Goal: Task Accomplishment & Management: Use online tool/utility

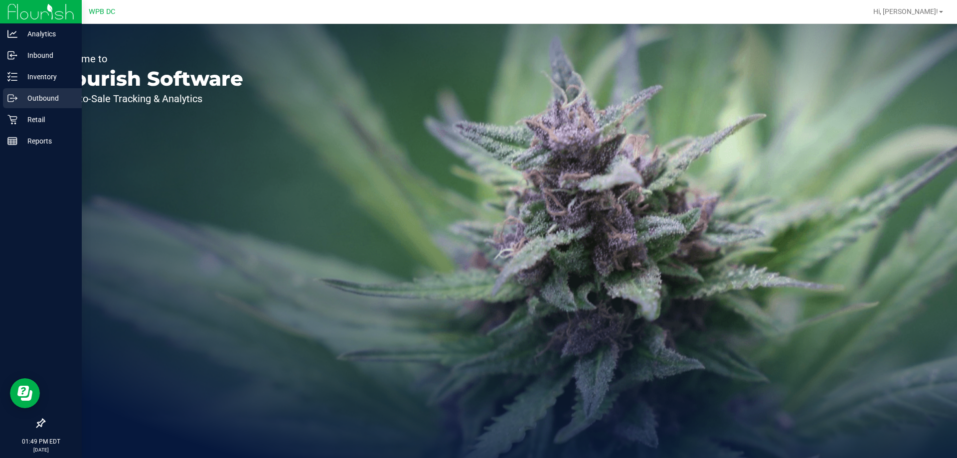
click at [51, 95] on p "Outbound" at bounding box center [47, 98] width 60 height 12
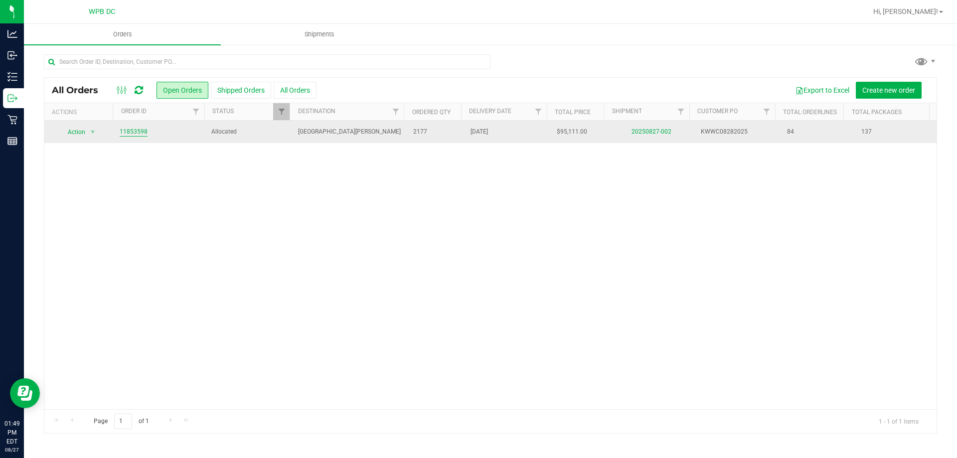
click at [135, 129] on link "11853598" at bounding box center [134, 131] width 28 height 9
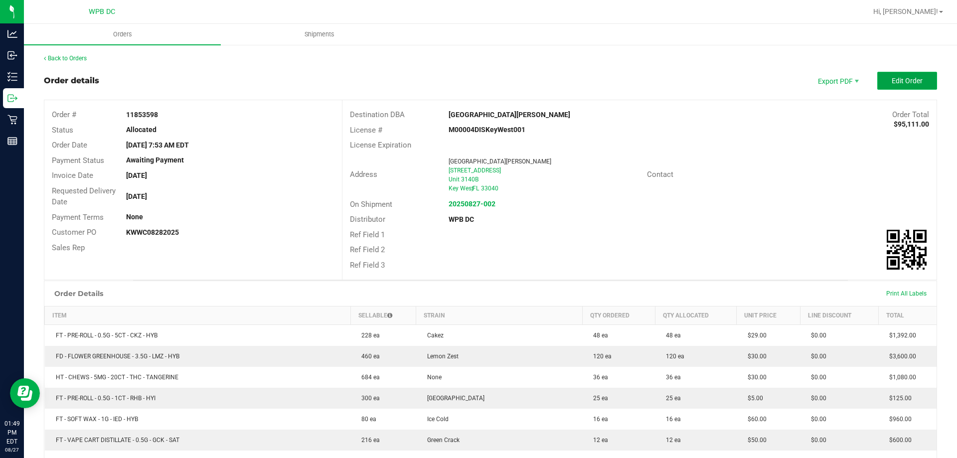
click at [902, 84] on span "Edit Order" at bounding box center [906, 81] width 31 height 8
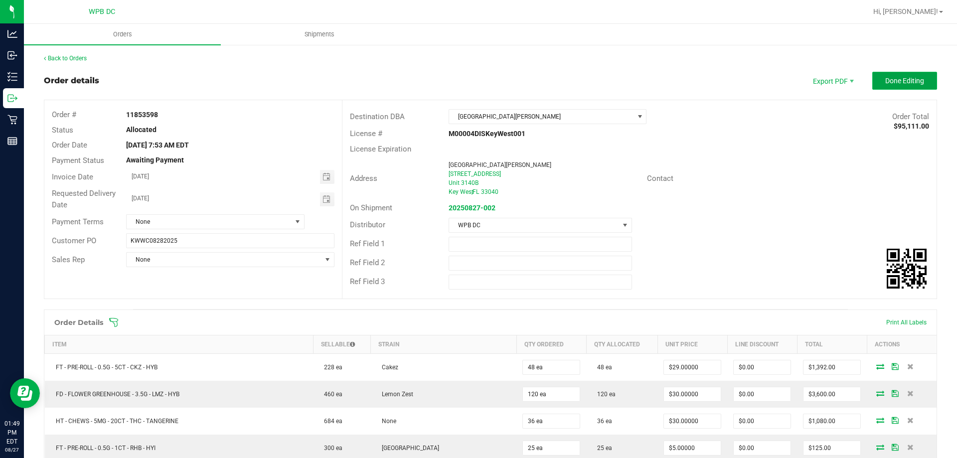
click at [906, 81] on span "Done Editing" at bounding box center [904, 81] width 39 height 8
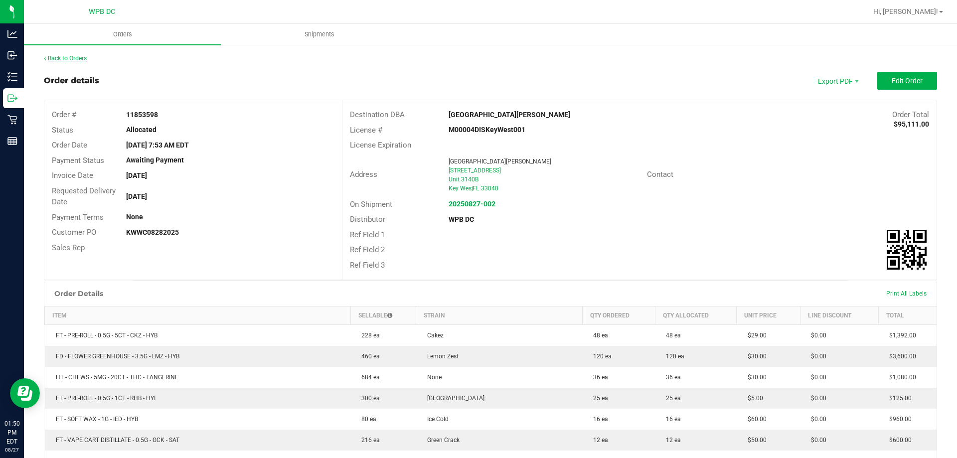
click at [74, 57] on link "Back to Orders" at bounding box center [65, 58] width 43 height 7
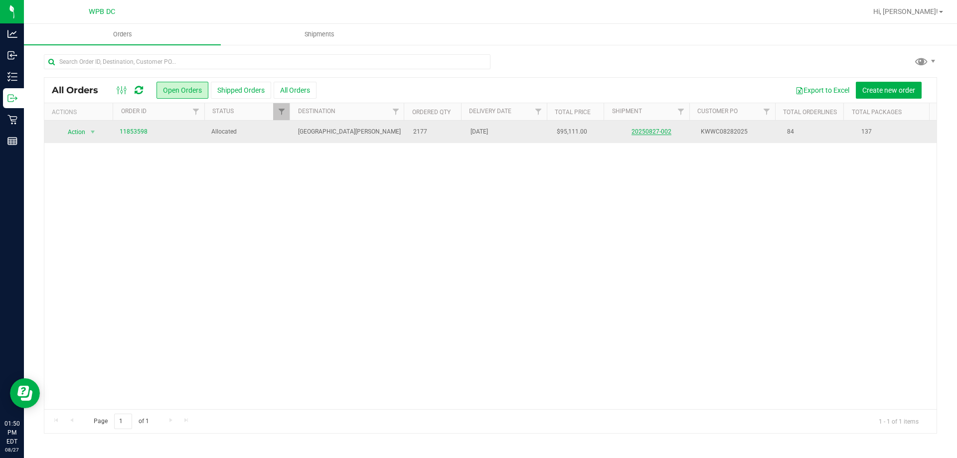
click at [645, 133] on link "20250827-002" at bounding box center [651, 131] width 40 height 7
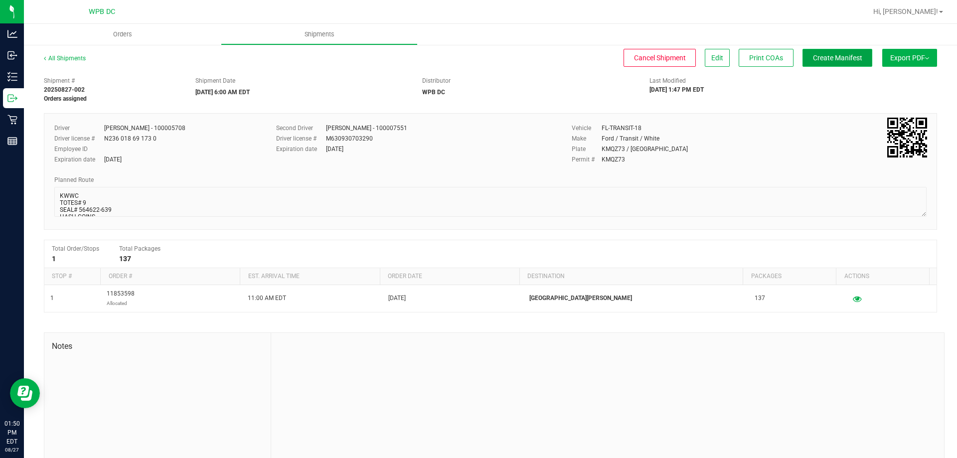
click at [842, 56] on span "Create Manifest" at bounding box center [837, 58] width 49 height 8
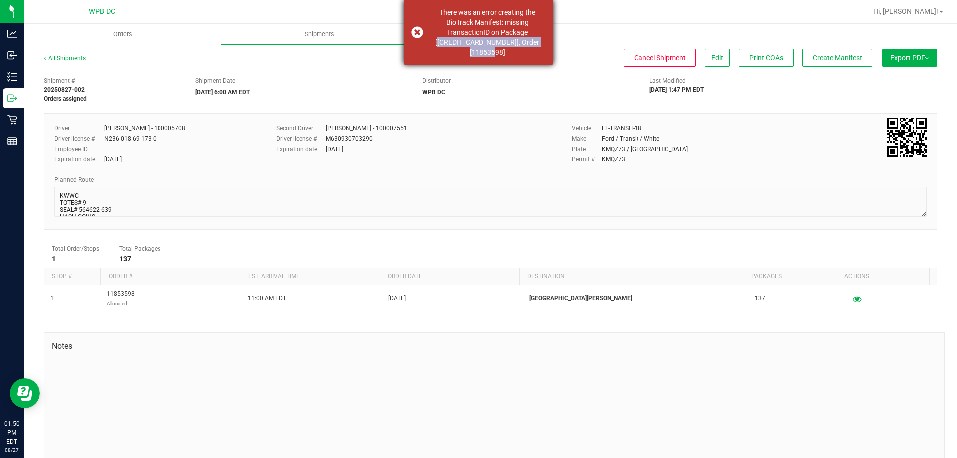
drag, startPoint x: 534, startPoint y: 52, endPoint x: 438, endPoint y: 40, distance: 96.4
click at [438, 40] on \a"] "There was an error creating the BioTrack Manifest: missing TransactionID on Pac…" at bounding box center [486, 32] width 117 height 50
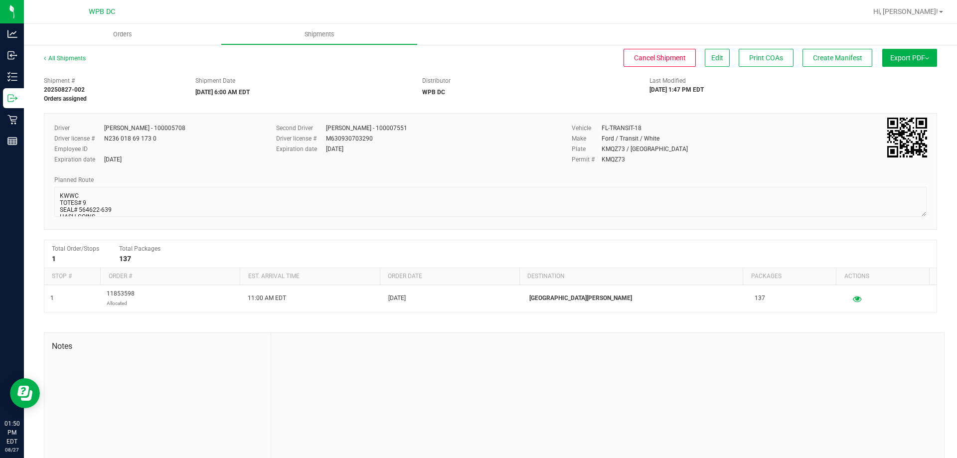
copy \a"] "[6758866430424205], Order [11853598]"
click at [819, 62] on button "Create Manifest" at bounding box center [837, 58] width 70 height 18
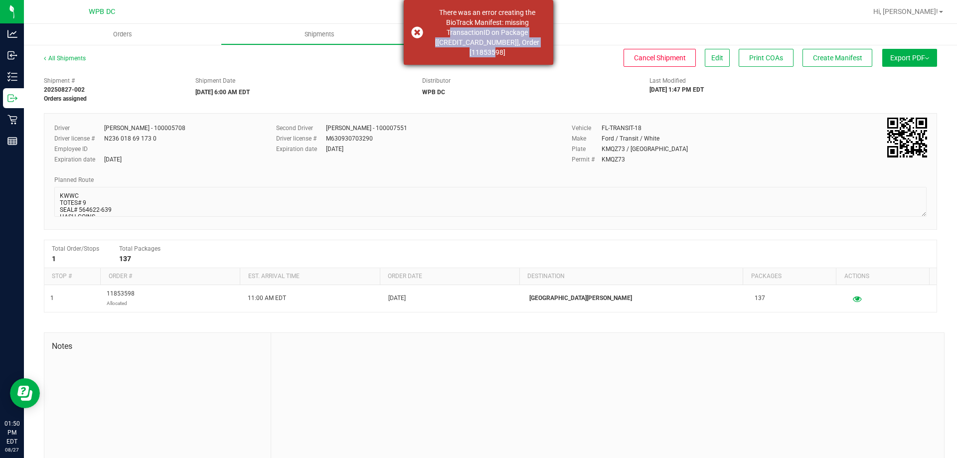
drag, startPoint x: 522, startPoint y: 48, endPoint x: 440, endPoint y: 33, distance: 82.6
click at [440, 33] on \a"] "There was an error creating the BioTrack Manifest: missing TransactionID on Pac…" at bounding box center [486, 32] width 117 height 50
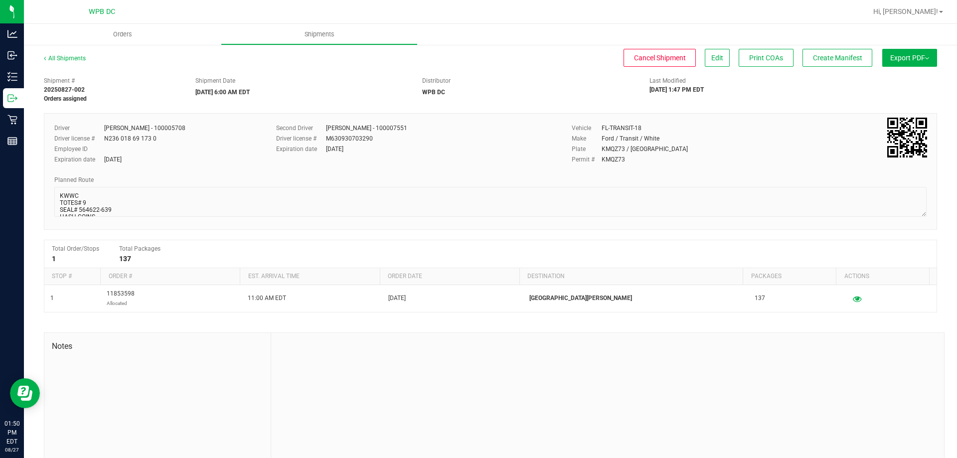
copy \a"] "TransactionID on Package [6758866430424205], Order [11853598]"
click at [822, 64] on button "Create Manifest" at bounding box center [837, 58] width 70 height 18
click at [55, 59] on link "All Shipments" at bounding box center [65, 58] width 42 height 7
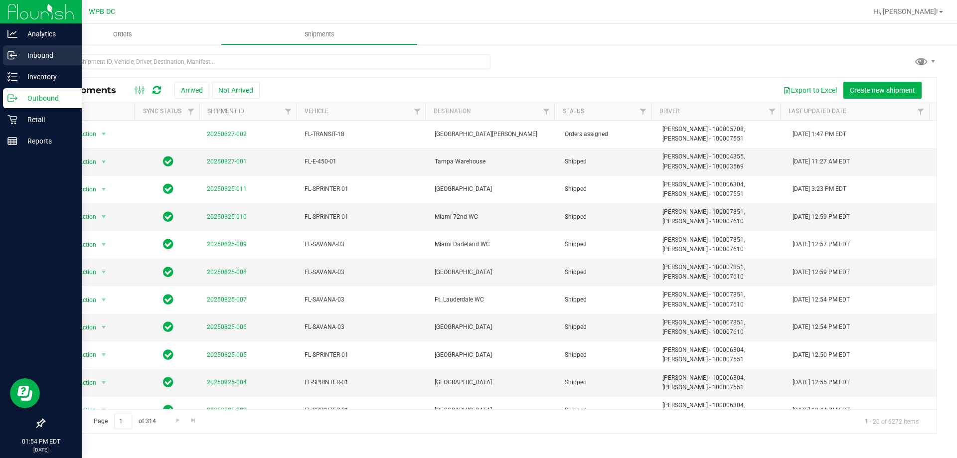
click at [58, 56] on p "Inbound" at bounding box center [47, 55] width 60 height 12
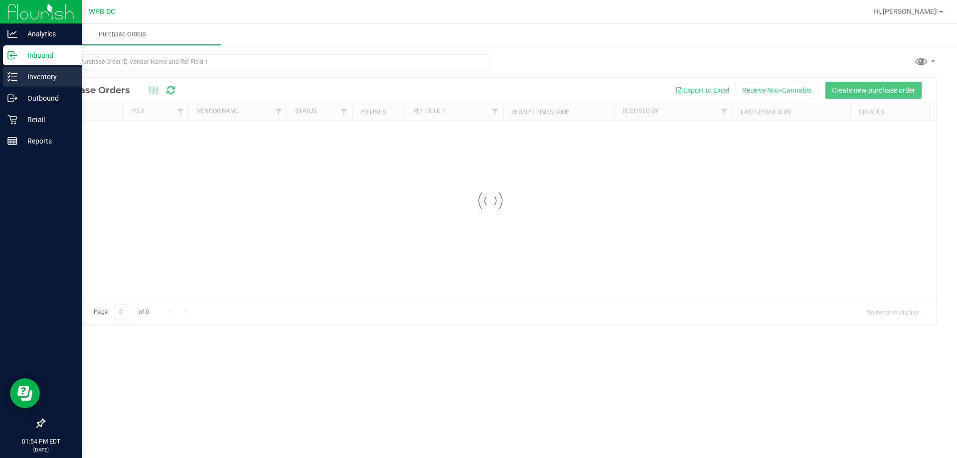
click at [53, 75] on p "Inventory" at bounding box center [47, 77] width 60 height 12
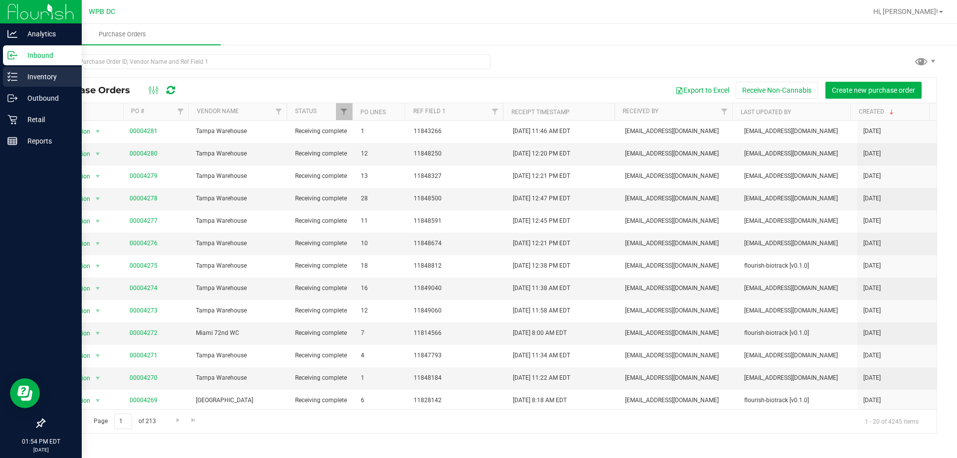
click at [55, 75] on p "Inventory" at bounding box center [47, 77] width 60 height 12
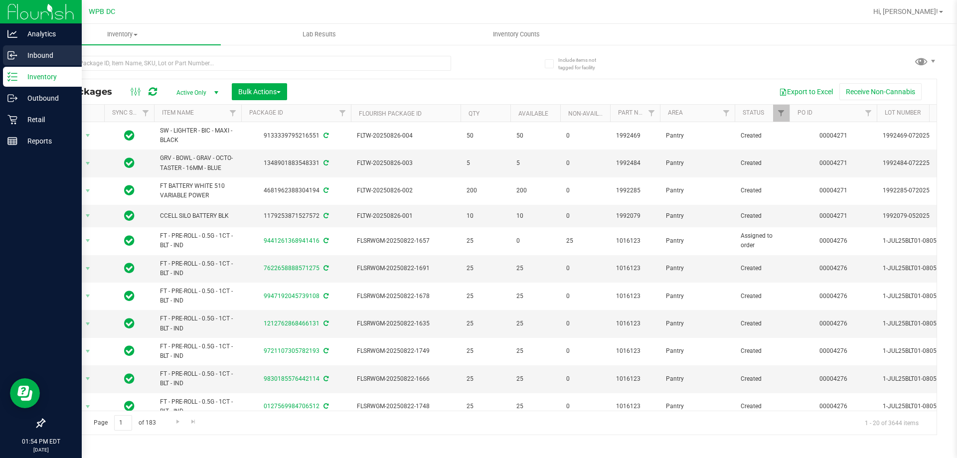
click at [50, 49] on p "Inbound" at bounding box center [47, 55] width 60 height 12
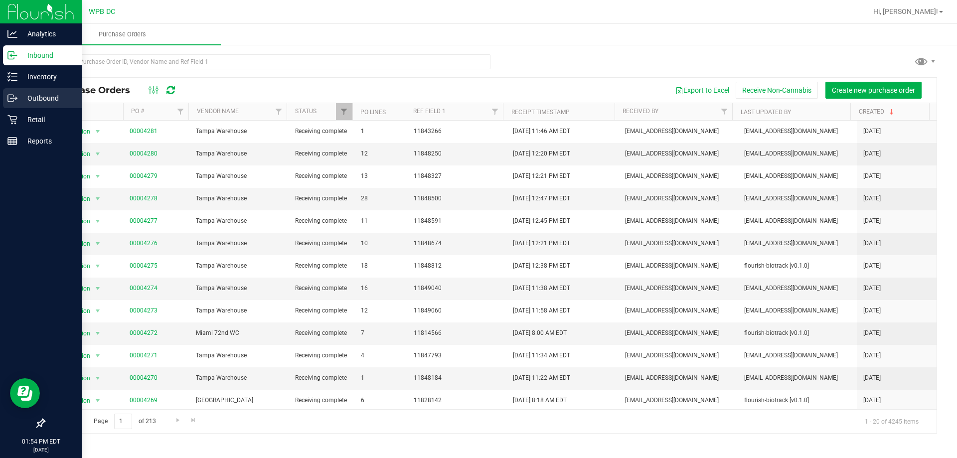
click at [33, 101] on p "Outbound" at bounding box center [47, 98] width 60 height 12
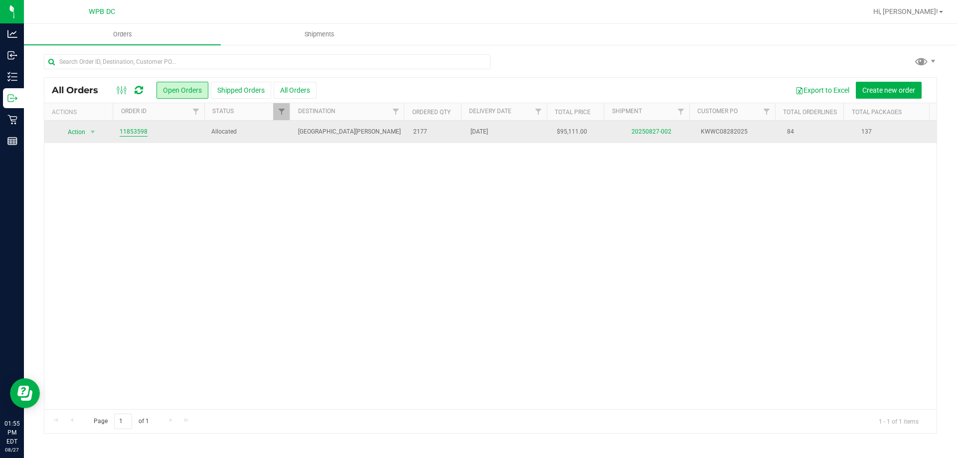
click at [136, 129] on link "11853598" at bounding box center [134, 131] width 28 height 9
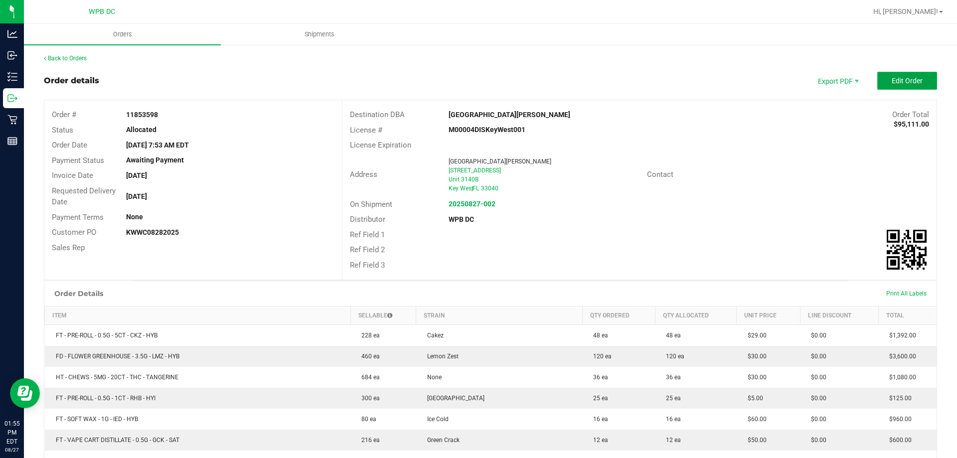
click at [896, 78] on span "Edit Order" at bounding box center [906, 81] width 31 height 8
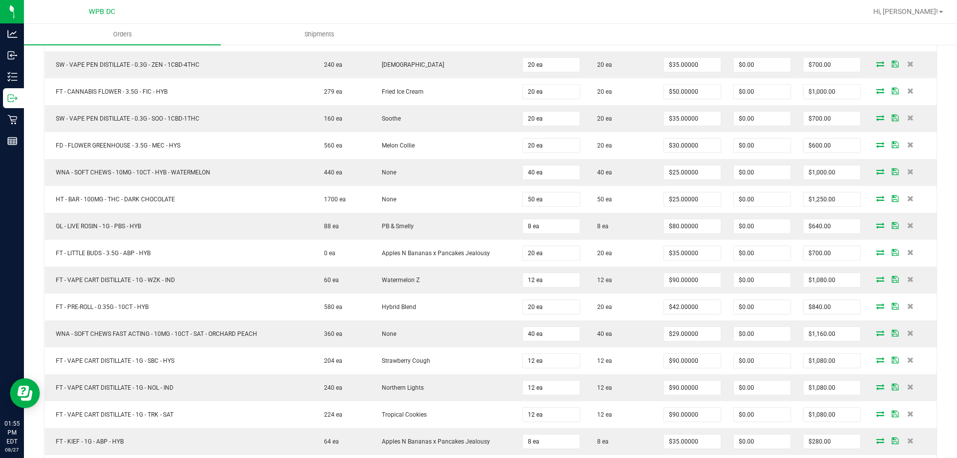
scroll to position [1710, 0]
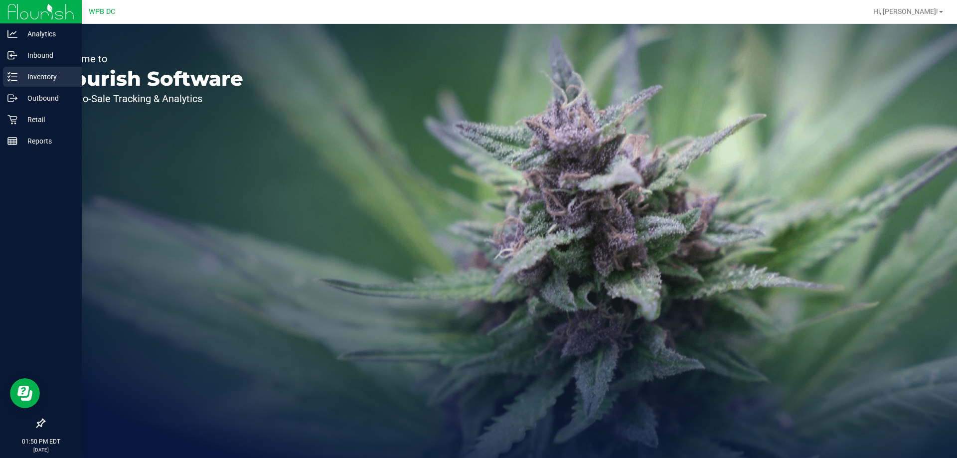
click at [40, 75] on p "Inventory" at bounding box center [47, 77] width 60 height 12
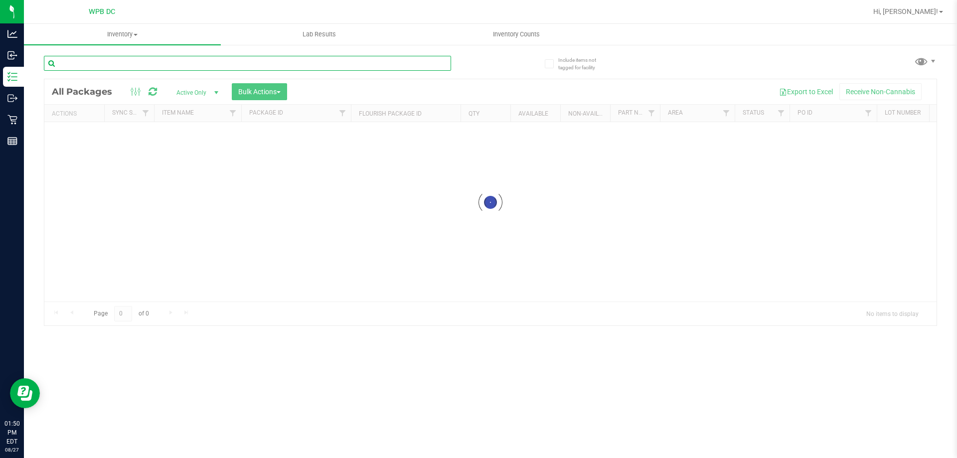
click at [209, 64] on input "text" at bounding box center [247, 63] width 407 height 15
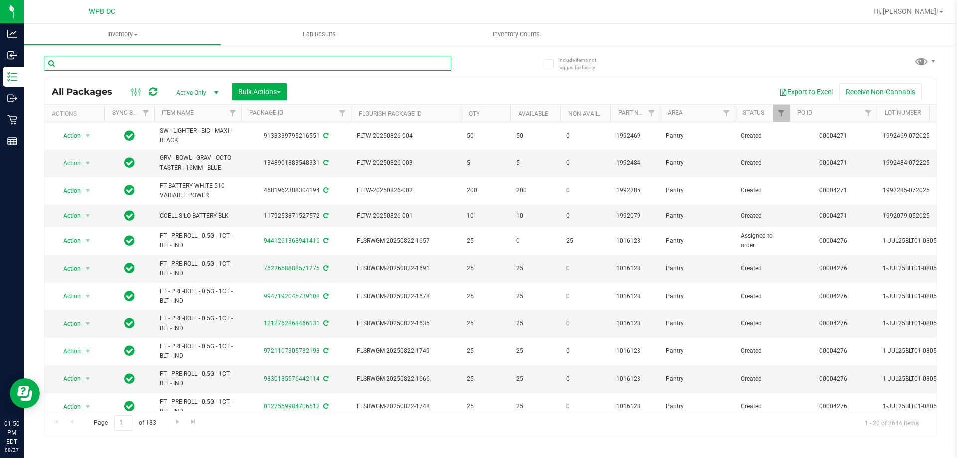
drag, startPoint x: 209, startPoint y: 64, endPoint x: 85, endPoint y: 63, distance: 124.1
click at [85, 63] on input "text" at bounding box center [247, 63] width 407 height 15
click at [196, 64] on input "text" at bounding box center [247, 63] width 407 height 15
click at [177, 65] on input "text" at bounding box center [247, 63] width 407 height 15
drag, startPoint x: 112, startPoint y: 68, endPoint x: 123, endPoint y: 63, distance: 12.3
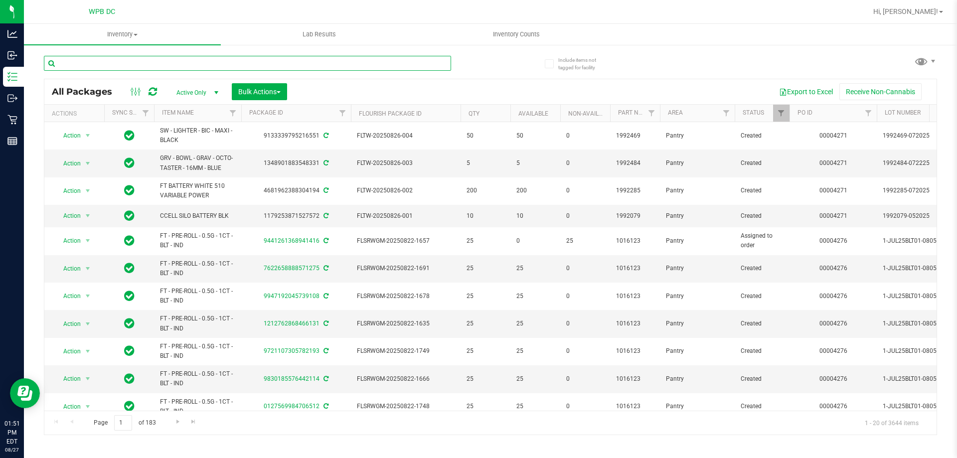
click at [112, 68] on input "text" at bounding box center [247, 63] width 407 height 15
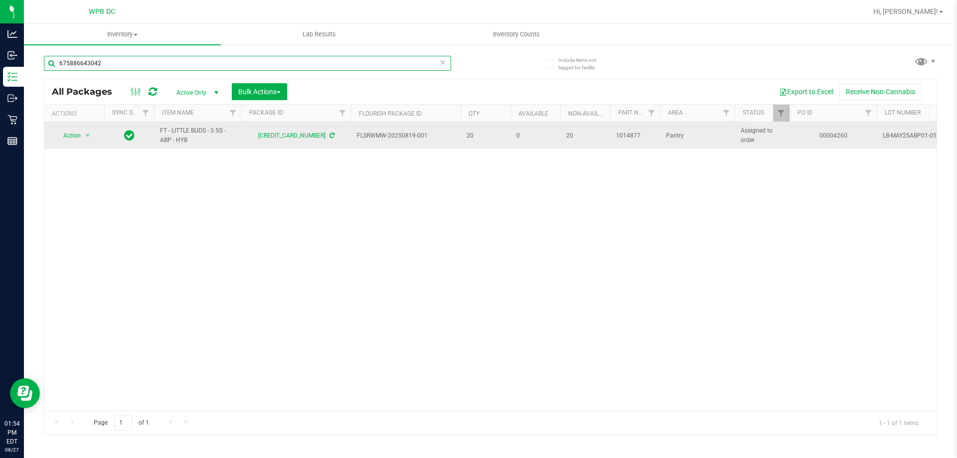
type input "675886643042"
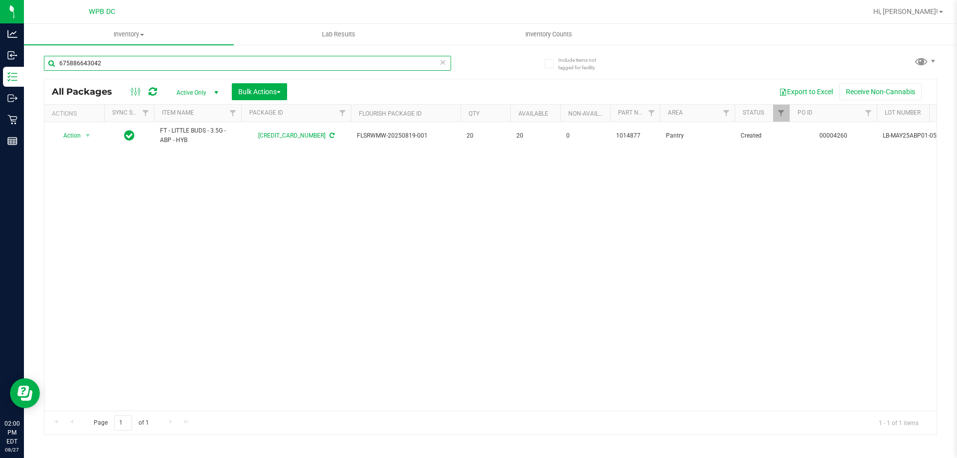
click at [146, 67] on input "675886643042" at bounding box center [247, 63] width 407 height 15
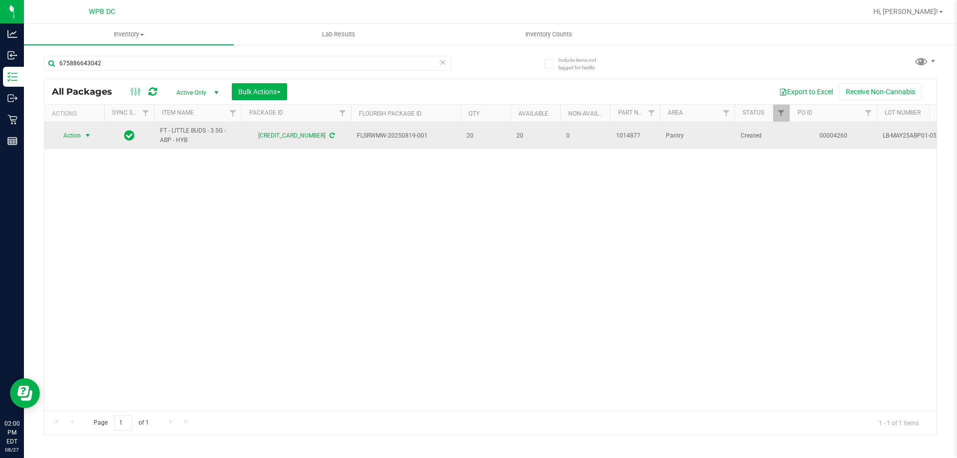
click at [87, 136] on span "select" at bounding box center [88, 136] width 8 height 8
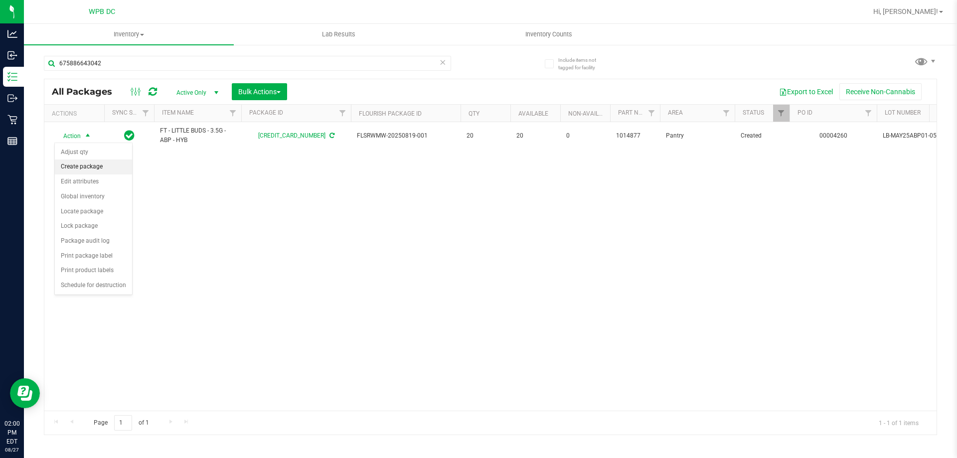
click at [101, 169] on li "Create package" at bounding box center [93, 166] width 77 height 15
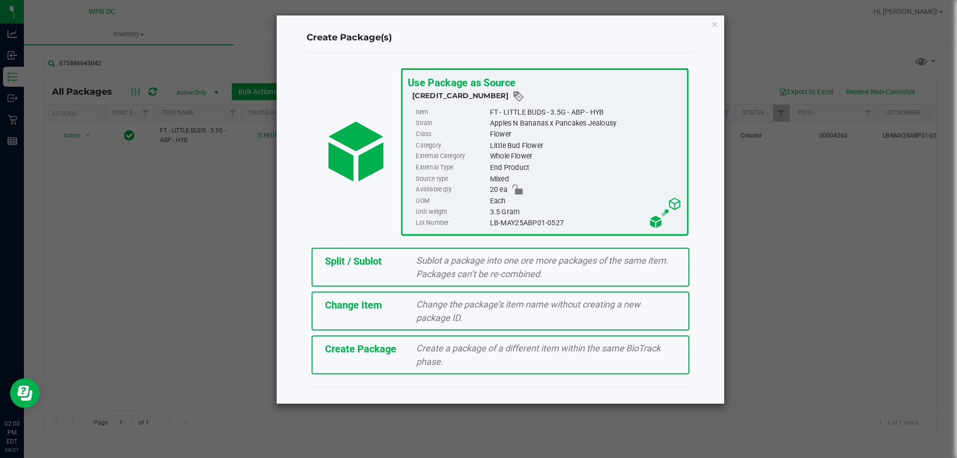
click at [454, 274] on span "Sublot a package into one ore more packages of the same item. Packages can’t be…" at bounding box center [542, 267] width 252 height 24
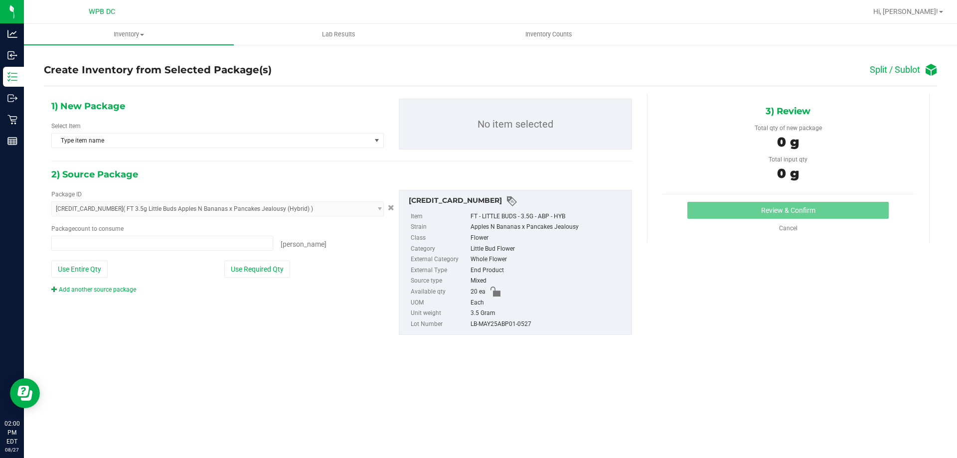
type input "0 ea"
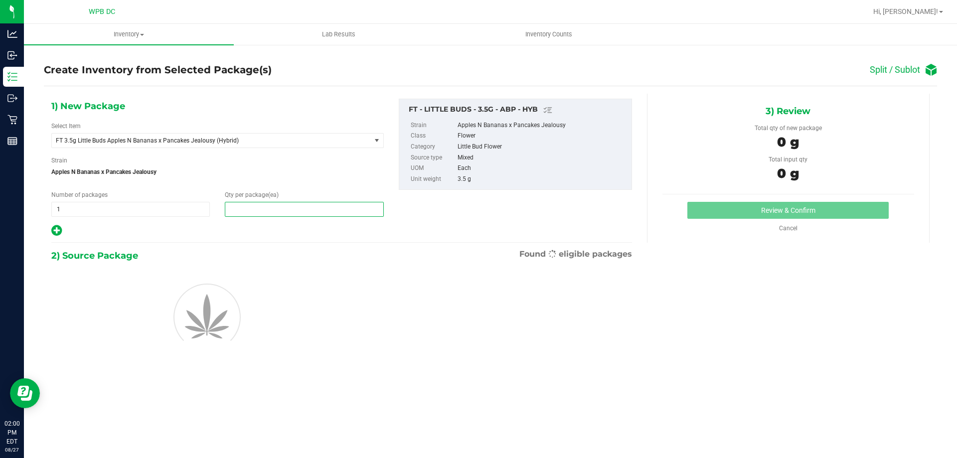
click at [264, 210] on span at bounding box center [304, 209] width 158 height 15
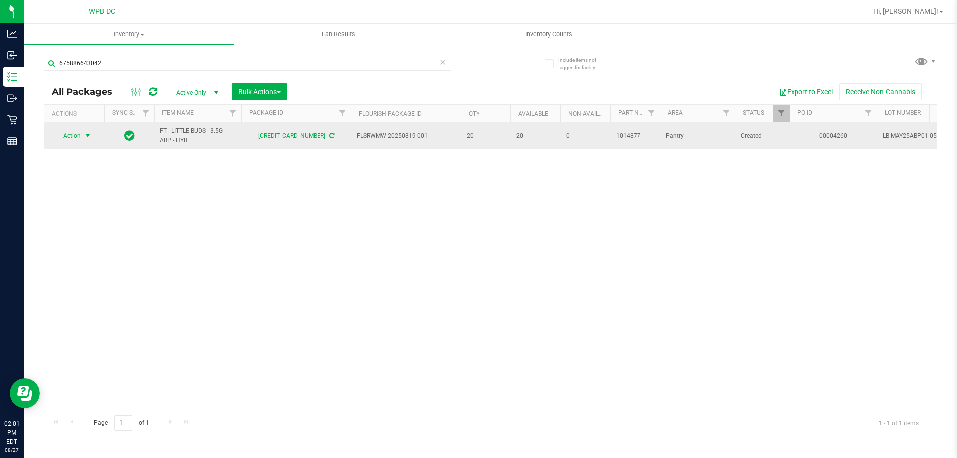
click at [88, 135] on span "select" at bounding box center [88, 136] width 8 height 8
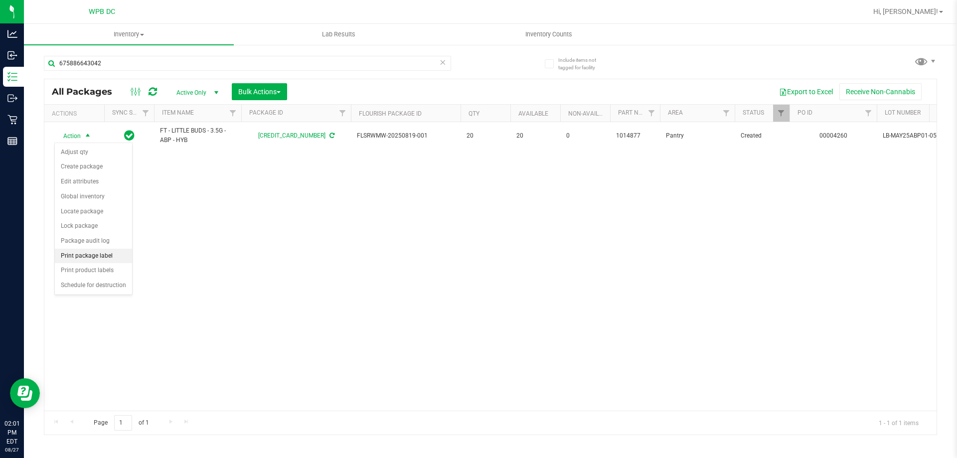
click at [112, 259] on li "Print package label" at bounding box center [93, 256] width 77 height 15
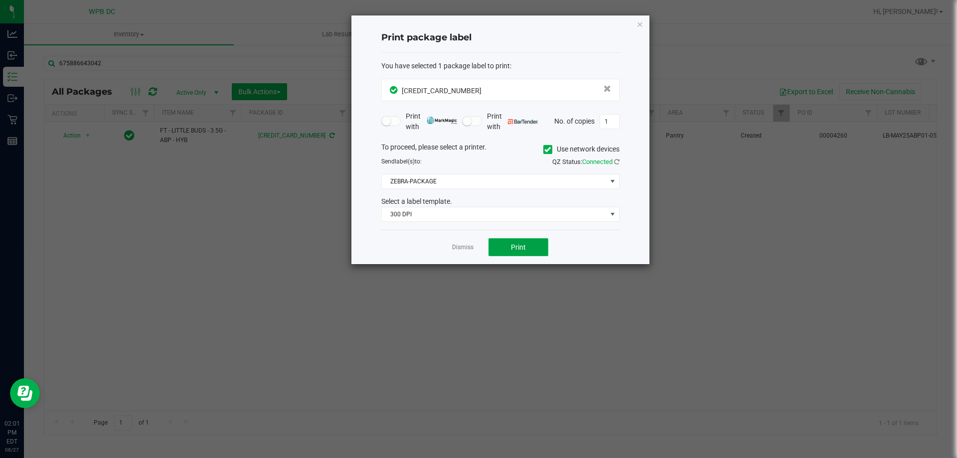
click at [516, 243] on span "Print" at bounding box center [518, 247] width 15 height 8
click at [455, 245] on link "Dismiss" at bounding box center [462, 247] width 21 height 8
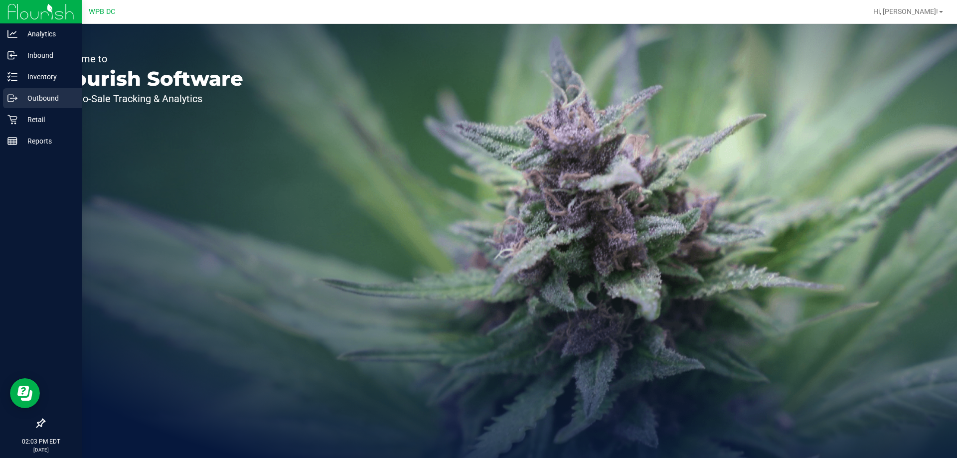
click at [57, 100] on p "Outbound" at bounding box center [47, 98] width 60 height 12
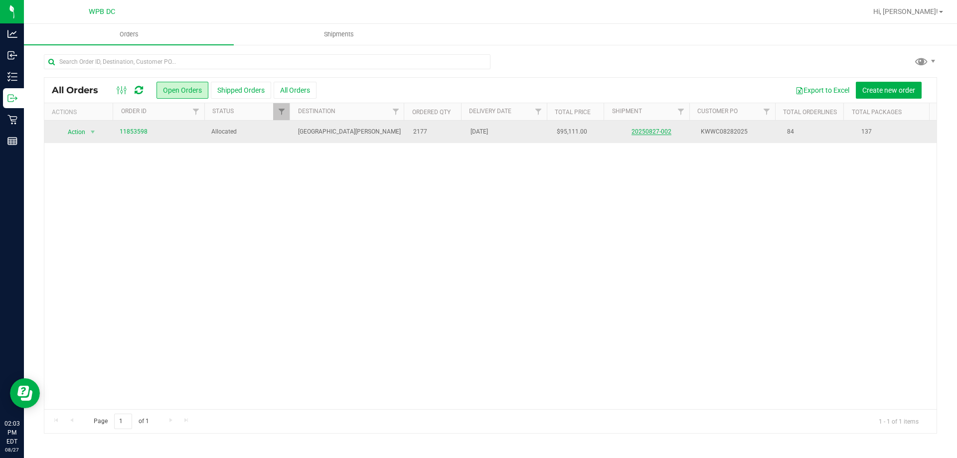
click at [640, 133] on link "20250827-002" at bounding box center [651, 131] width 40 height 7
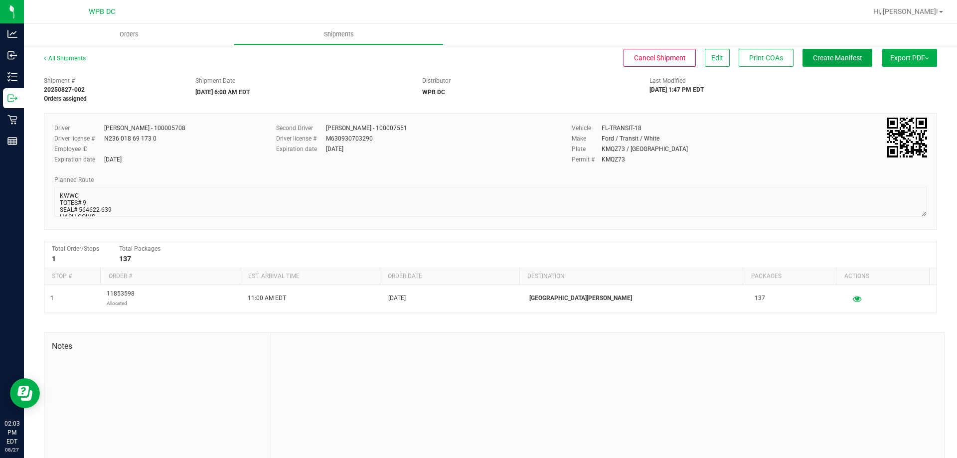
click at [813, 56] on span "Create Manifest" at bounding box center [837, 58] width 49 height 8
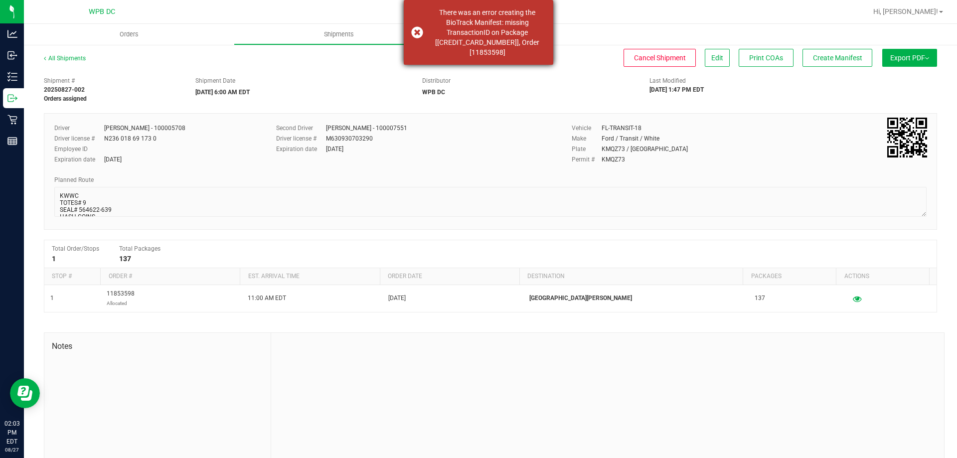
click at [416, 31] on div "There was an error creating the BioTrack Manifest: missing TransactionID on Pac…" at bounding box center [478, 32] width 149 height 65
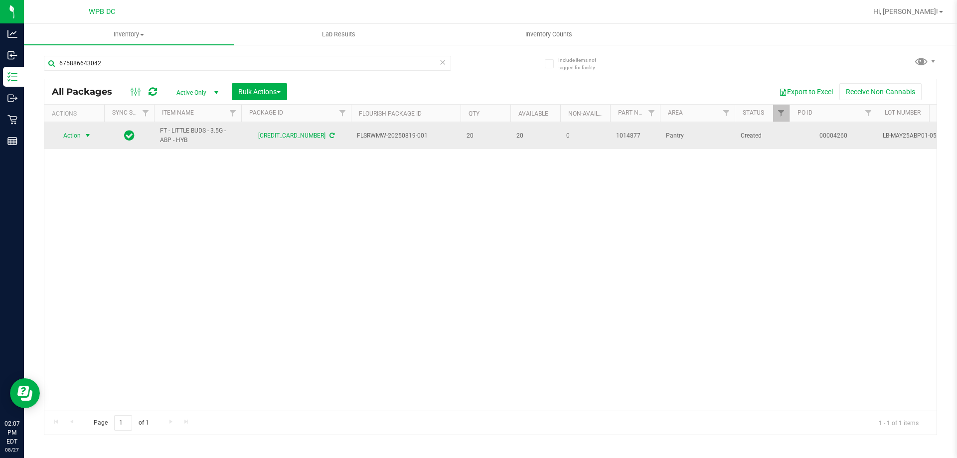
click at [88, 132] on span "select" at bounding box center [88, 136] width 8 height 8
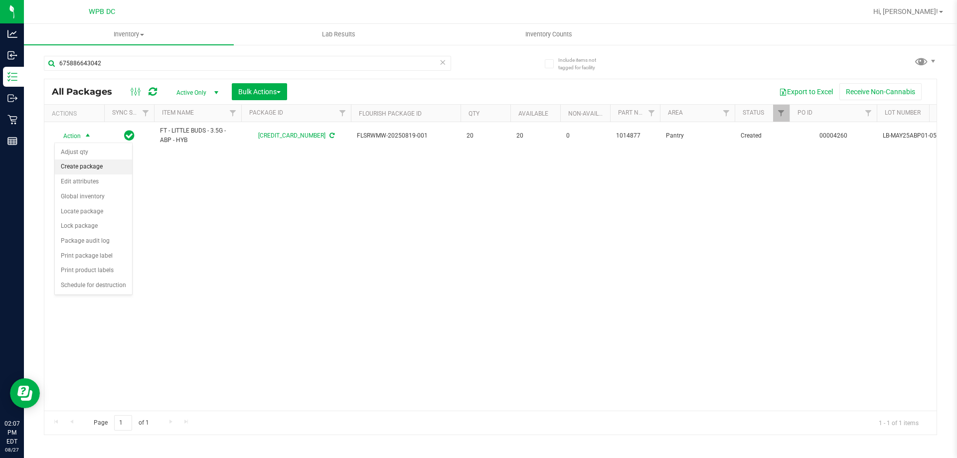
click at [95, 164] on li "Create package" at bounding box center [93, 166] width 77 height 15
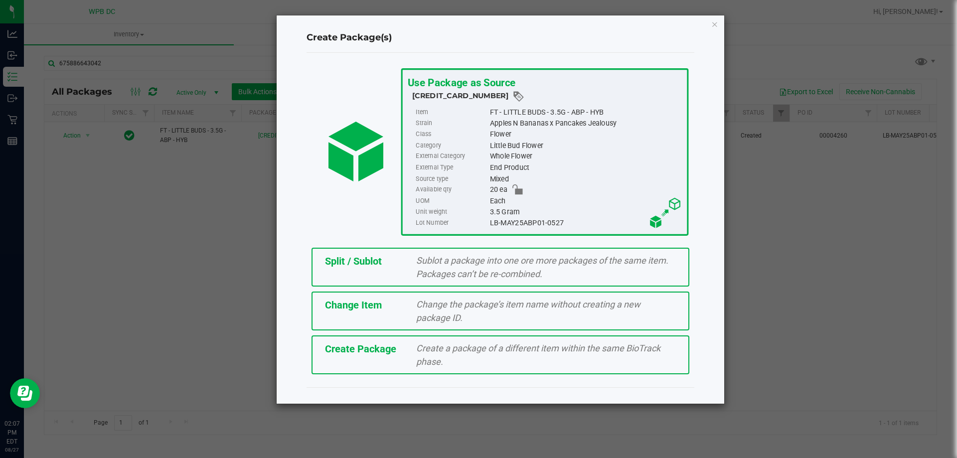
click at [518, 258] on span "Sublot a package into one ore more packages of the same item. Packages can’t be…" at bounding box center [542, 267] width 252 height 24
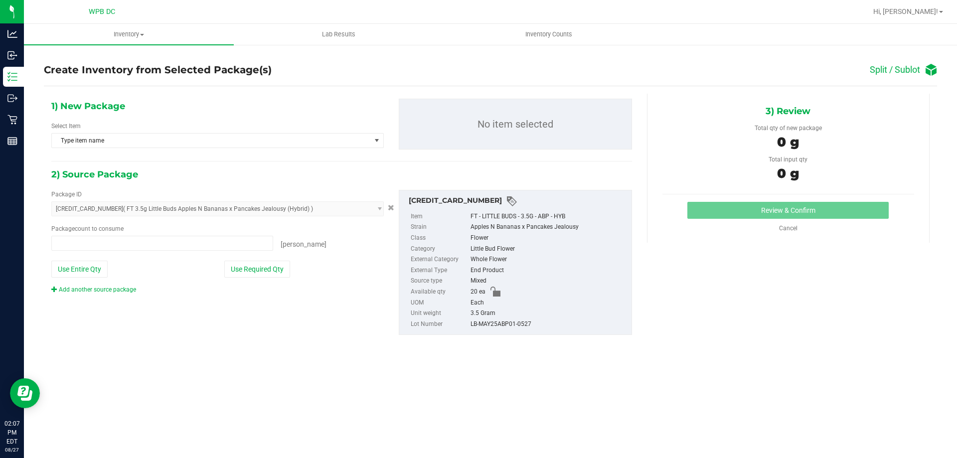
type input "0 ea"
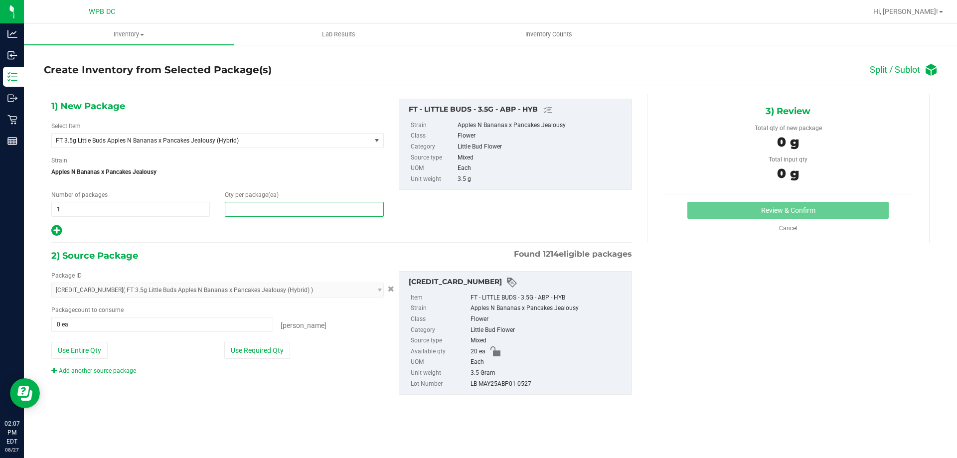
click at [248, 203] on span at bounding box center [304, 209] width 158 height 15
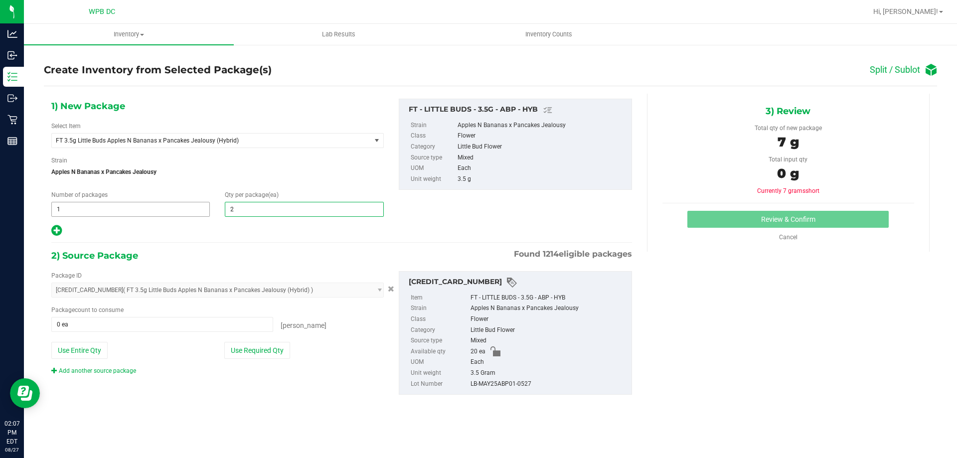
type input "20"
click at [99, 325] on span at bounding box center [162, 324] width 222 height 15
type input "20"
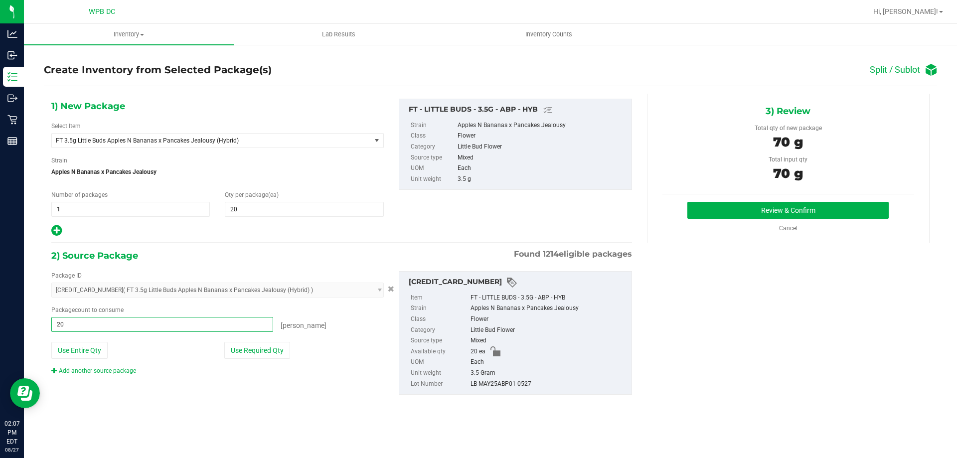
type input "20 ea"
click at [861, 343] on div "1) New Package Select Item FT 3.5g Little Buds Apples N Bananas x Pancakes Jeal…" at bounding box center [490, 255] width 893 height 322
click at [841, 206] on button "Review & Confirm" at bounding box center [787, 210] width 201 height 17
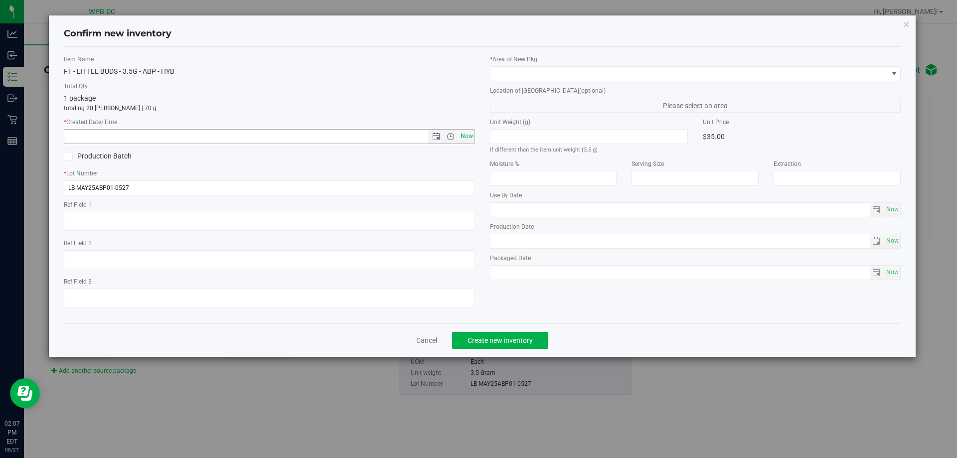
click at [470, 138] on span "Now" at bounding box center [466, 136] width 17 height 14
type input "[DATE] 2:07 PM"
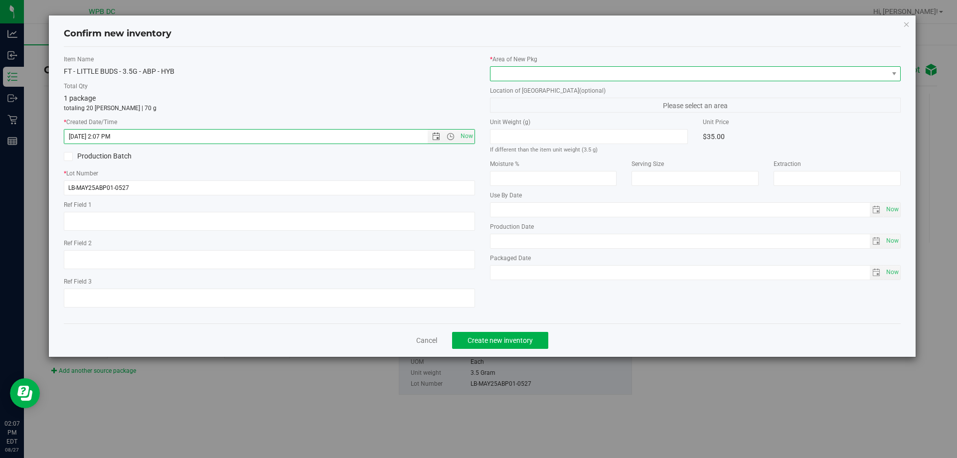
click at [705, 73] on span at bounding box center [689, 74] width 398 height 14
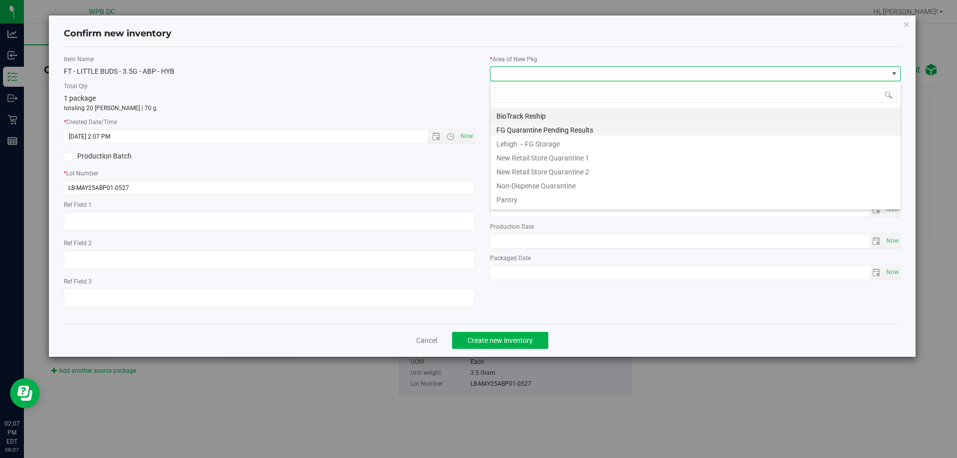
scroll to position [15, 411]
click at [540, 199] on li "Pantry" at bounding box center [695, 198] width 410 height 14
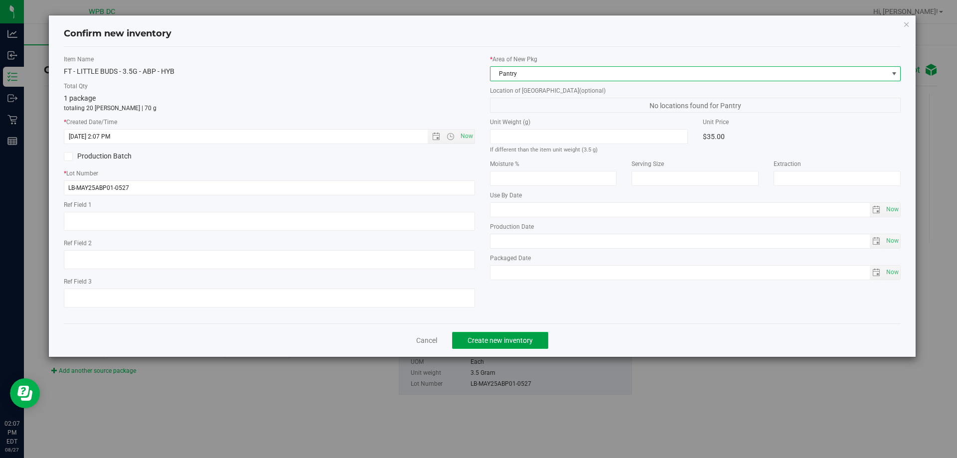
click at [524, 345] on button "Create new inventory" at bounding box center [500, 340] width 96 height 17
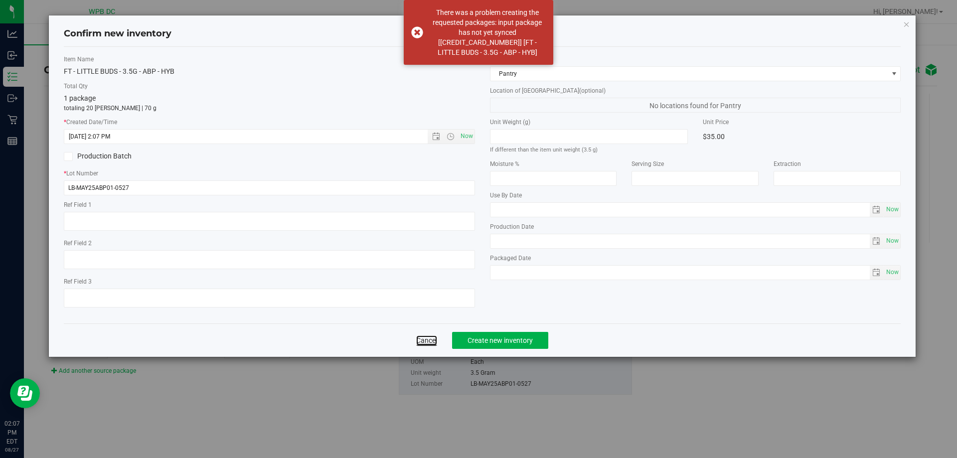
click at [432, 339] on link "Cancel" at bounding box center [426, 340] width 21 height 10
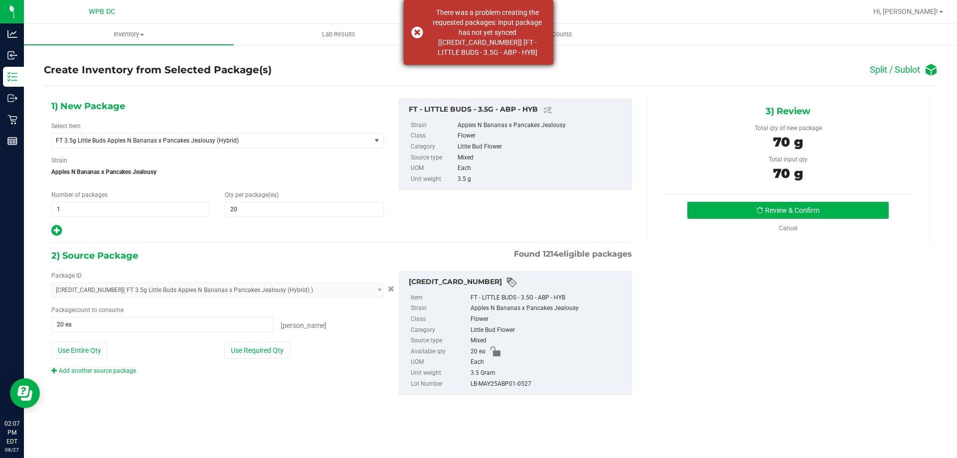
click at [412, 34] on div "There was a problem creating the requested packages: input package has not yet …" at bounding box center [478, 32] width 149 height 65
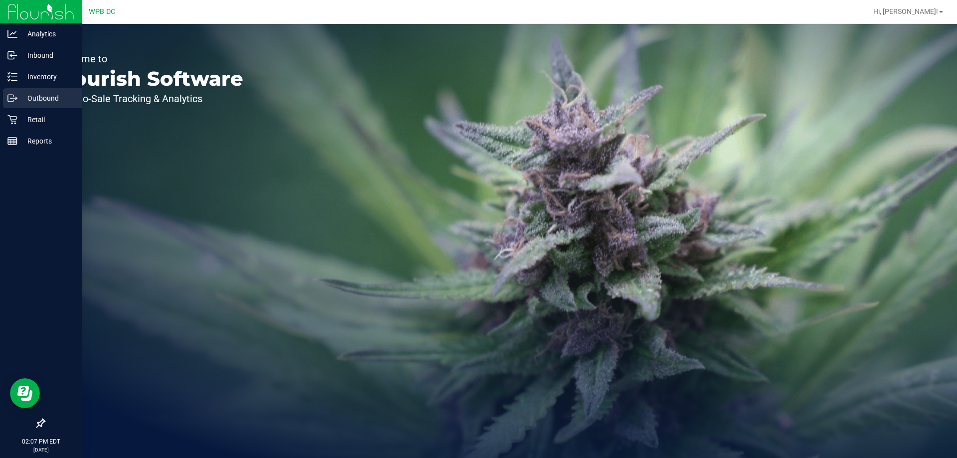
click at [29, 93] on p "Outbound" at bounding box center [47, 98] width 60 height 12
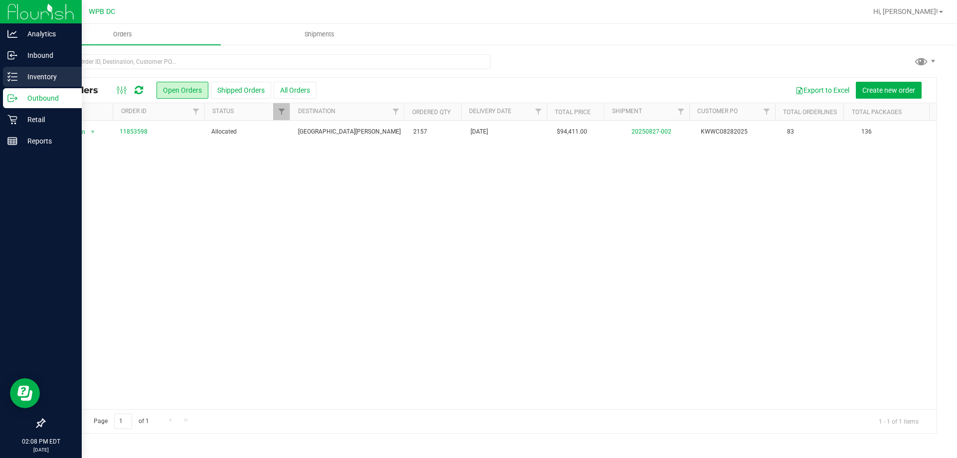
click at [24, 74] on p "Inventory" at bounding box center [47, 77] width 60 height 12
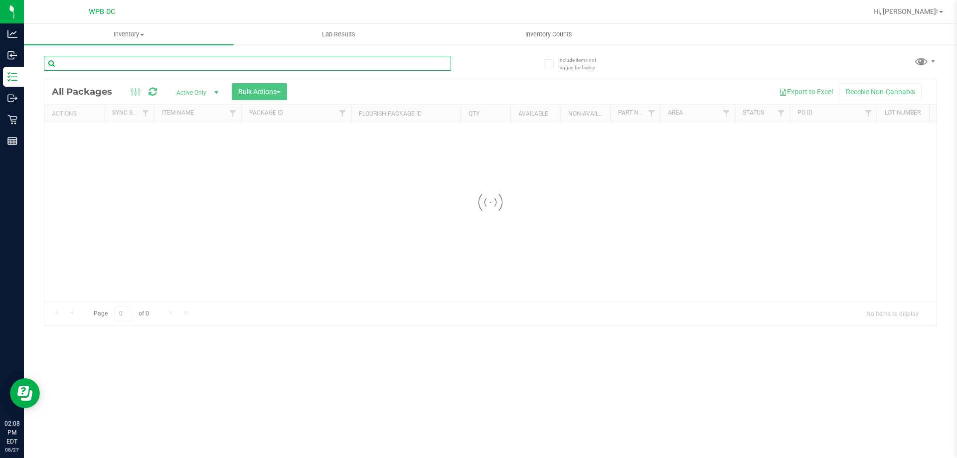
click at [121, 63] on input "text" at bounding box center [247, 63] width 407 height 15
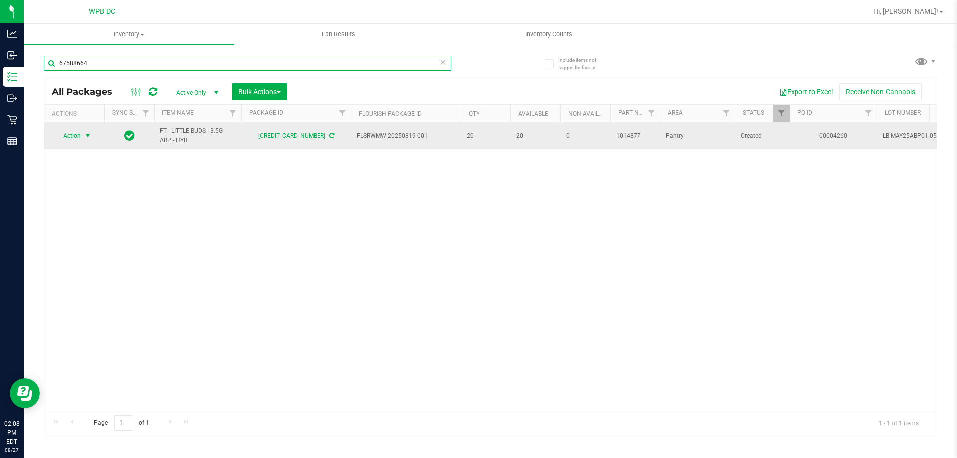
type input "67588664"
click at [89, 132] on span "select" at bounding box center [88, 136] width 8 height 8
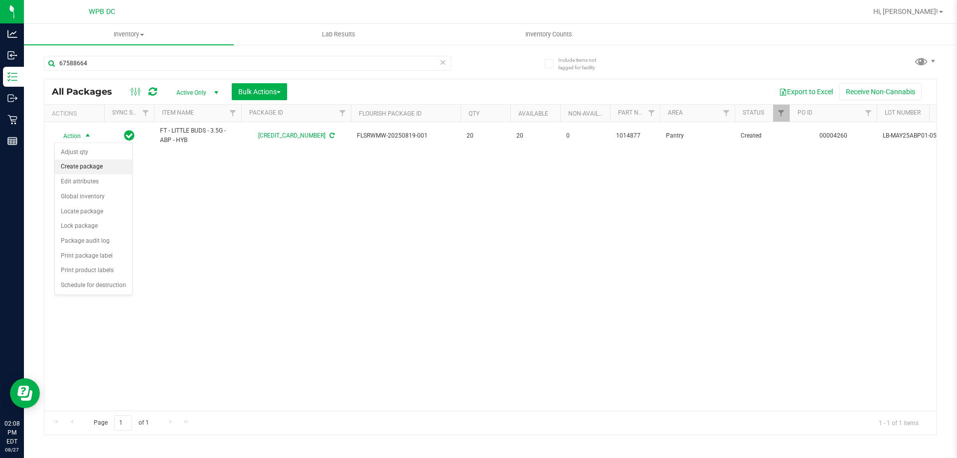
click at [108, 164] on li "Create package" at bounding box center [93, 166] width 77 height 15
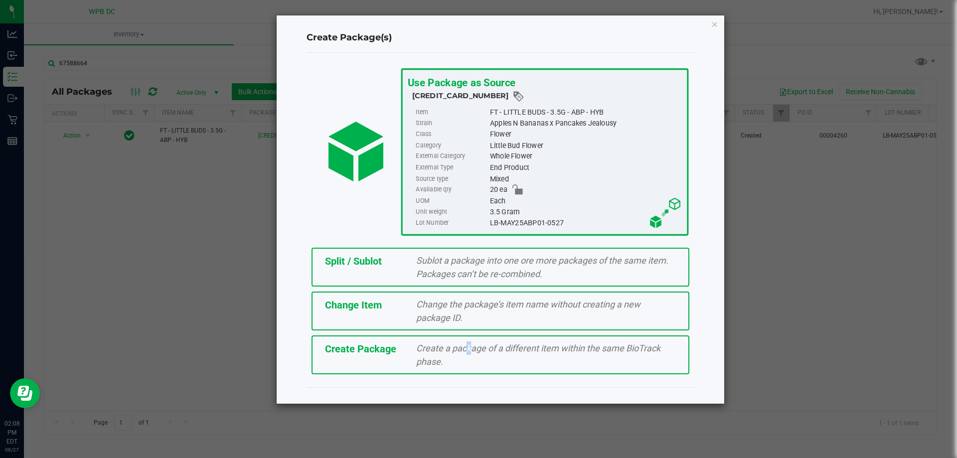
click at [466, 350] on span "Create a package of a different item within the same BioTrack phase." at bounding box center [538, 355] width 244 height 24
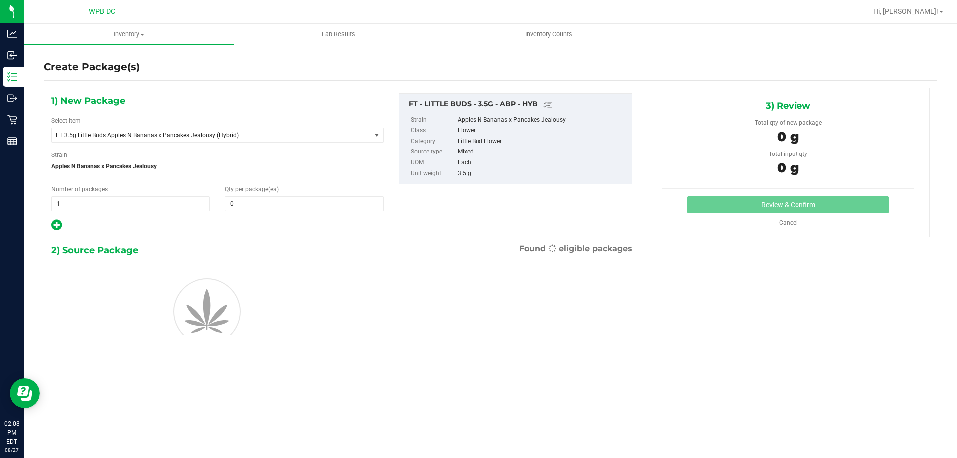
type input "0"
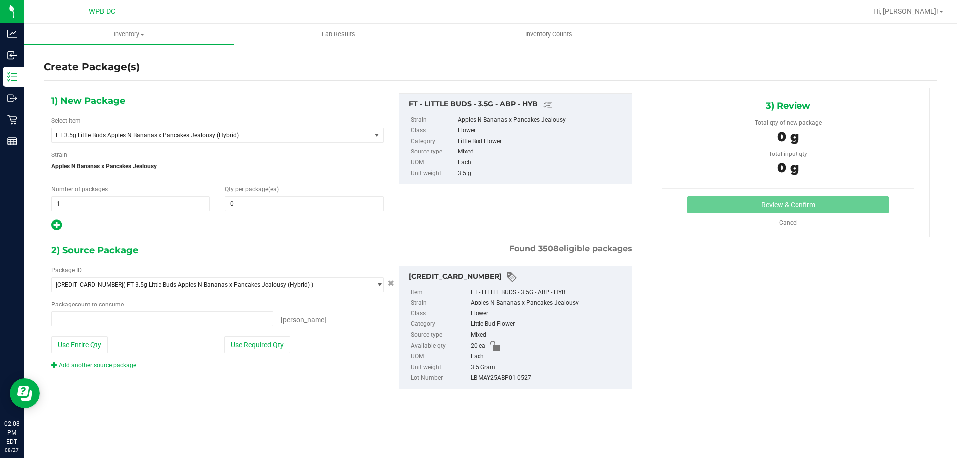
type input "0 ea"
click at [260, 204] on span at bounding box center [304, 203] width 158 height 15
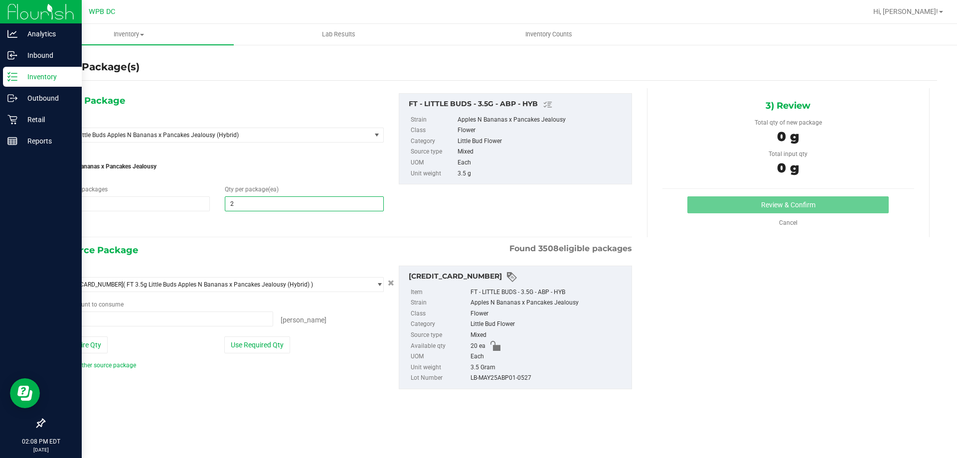
type input "20"
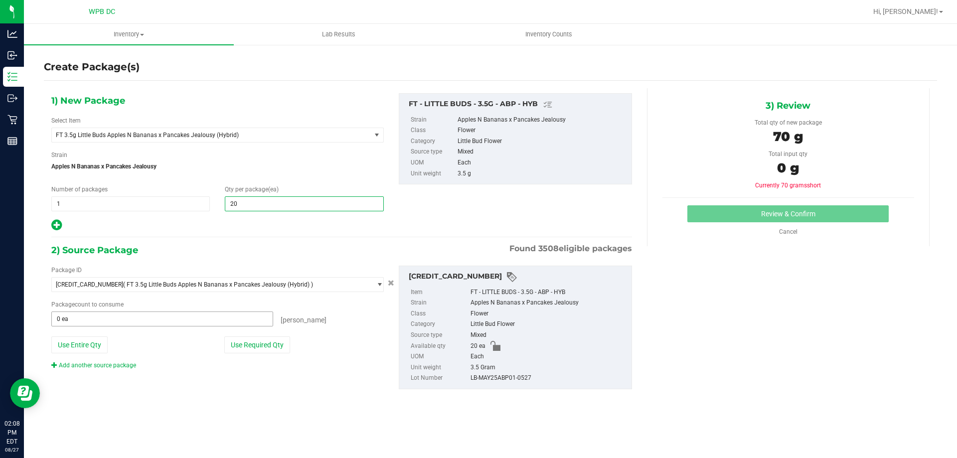
type input "20"
click at [105, 320] on span at bounding box center [162, 318] width 222 height 15
type input "20"
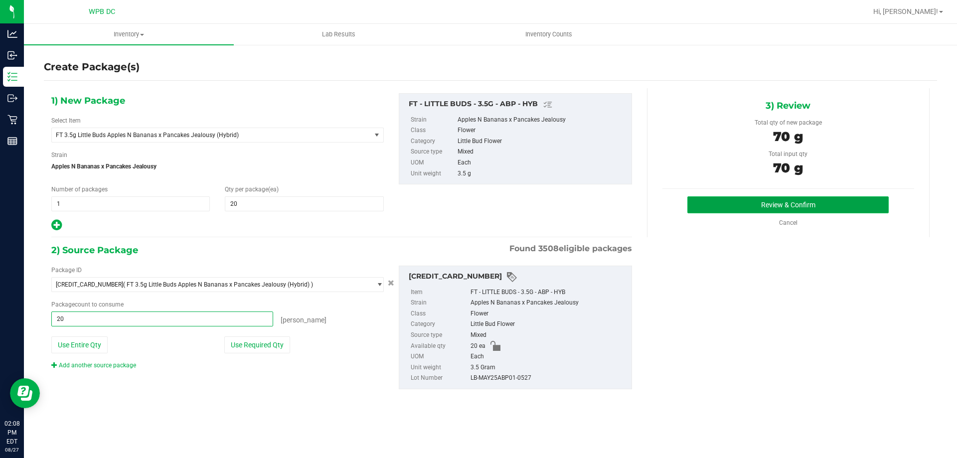
type input "20 ea"
click at [830, 199] on button "Review & Confirm" at bounding box center [787, 204] width 201 height 17
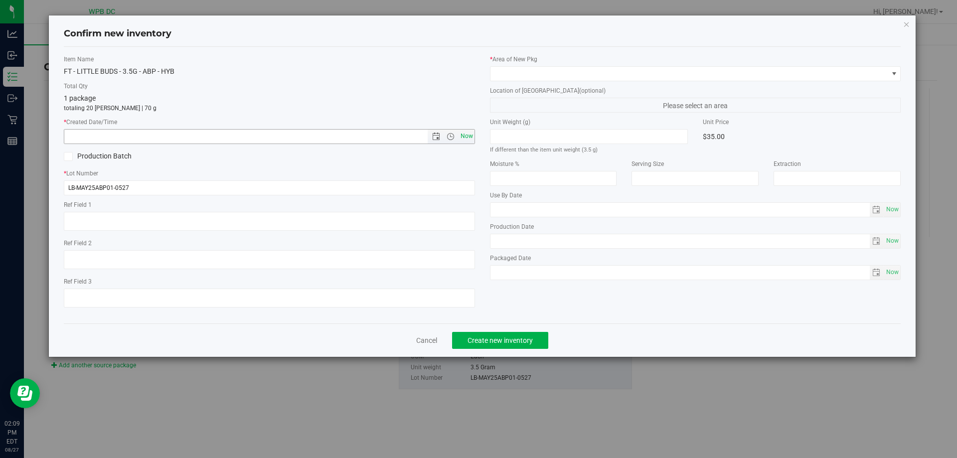
click at [465, 137] on span "Now" at bounding box center [466, 136] width 17 height 14
type input "8/27/2025 2:09 PM"
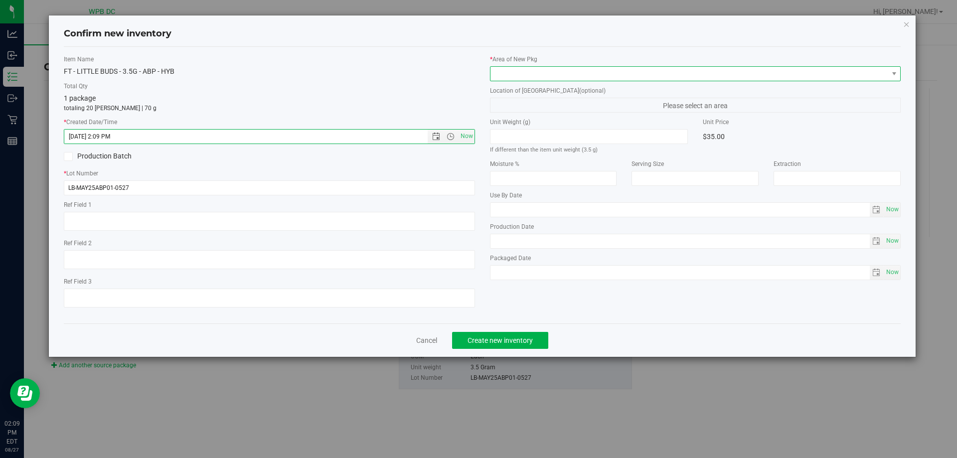
click at [517, 68] on span at bounding box center [689, 74] width 398 height 14
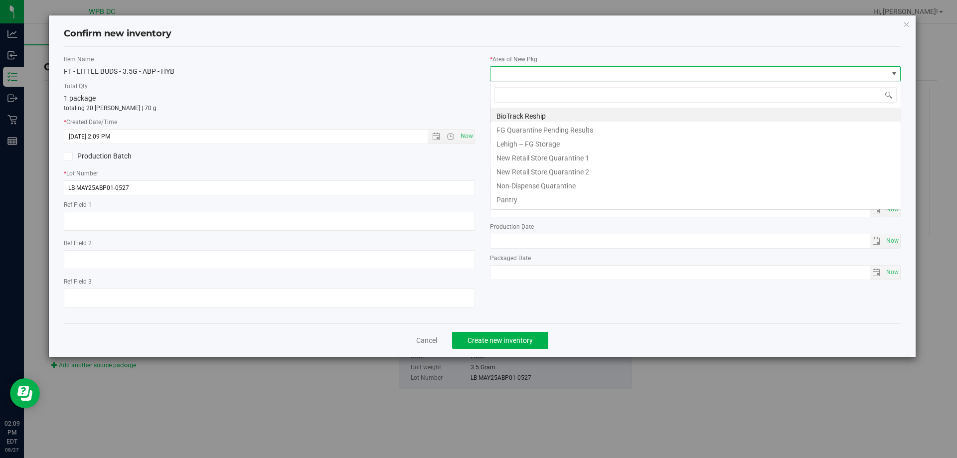
scroll to position [15, 411]
click at [526, 197] on li "Pantry" at bounding box center [695, 198] width 410 height 14
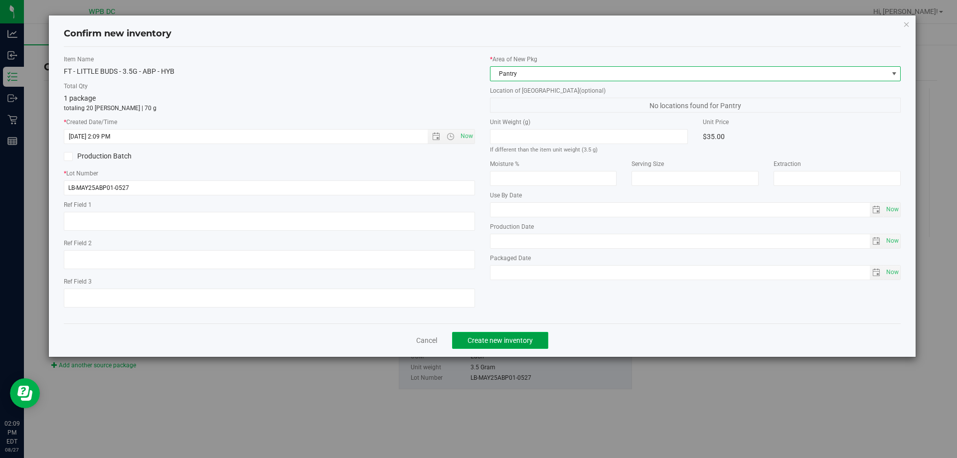
click at [523, 333] on button "Create new inventory" at bounding box center [500, 340] width 96 height 17
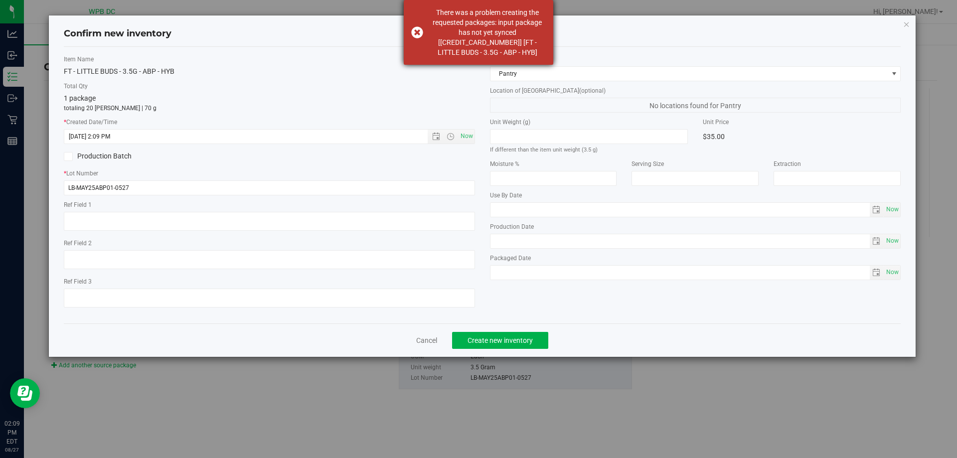
click at [417, 27] on div "There was a problem creating the requested packages: input package has not yet …" at bounding box center [478, 32] width 149 height 65
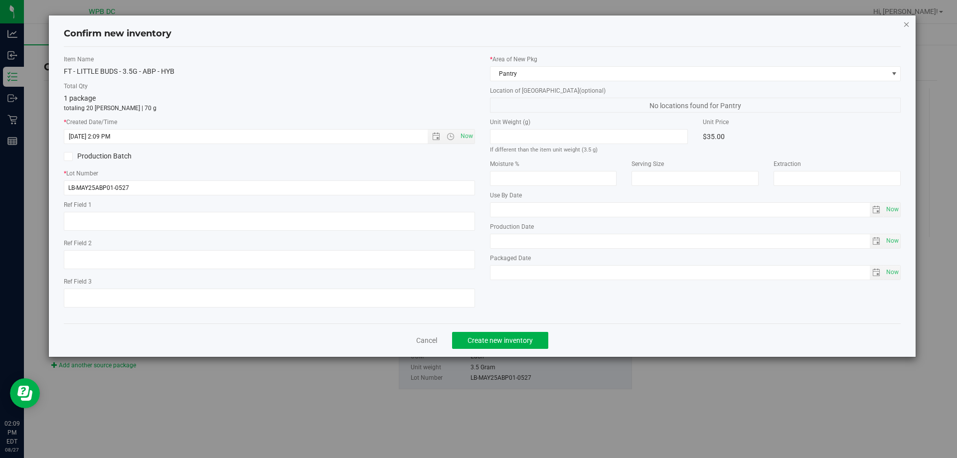
click at [908, 20] on icon "button" at bounding box center [906, 24] width 7 height 12
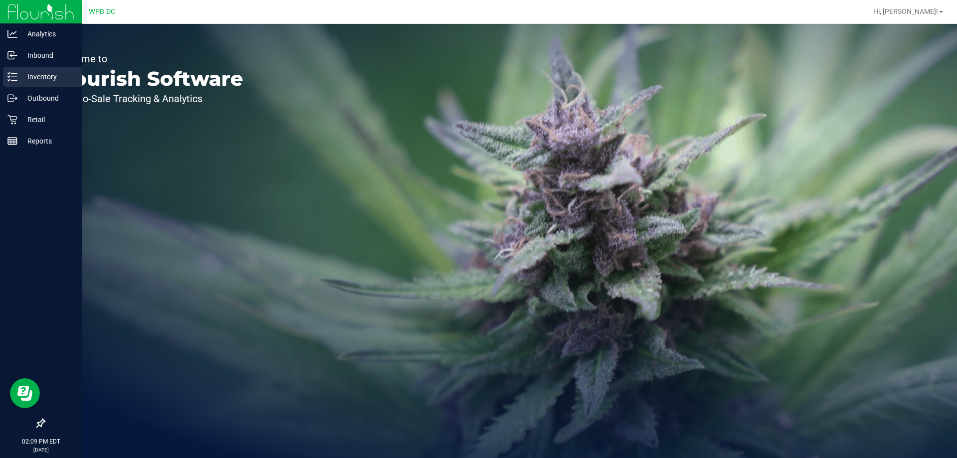
click at [41, 72] on p "Inventory" at bounding box center [47, 77] width 60 height 12
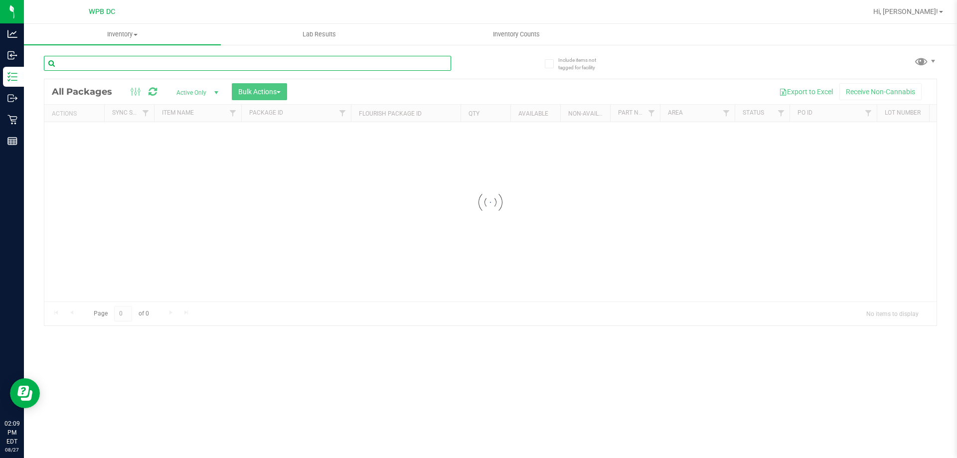
click at [112, 69] on input "text" at bounding box center [247, 63] width 407 height 15
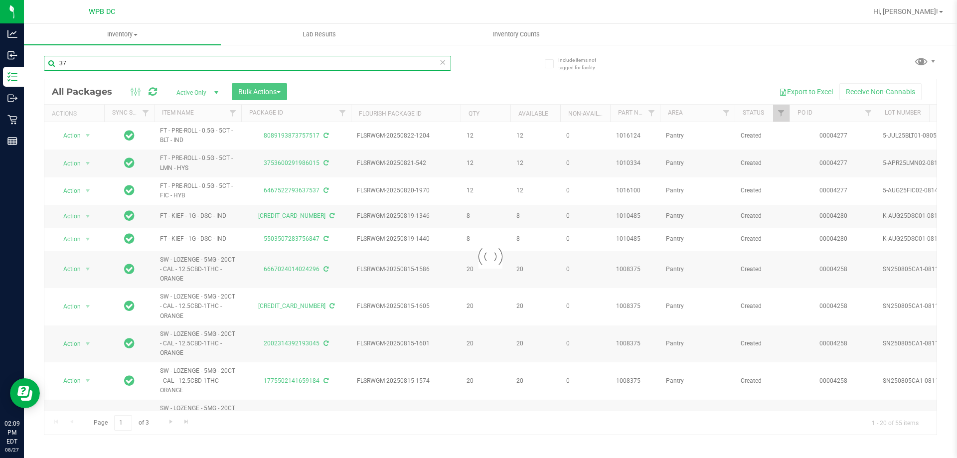
type input "3"
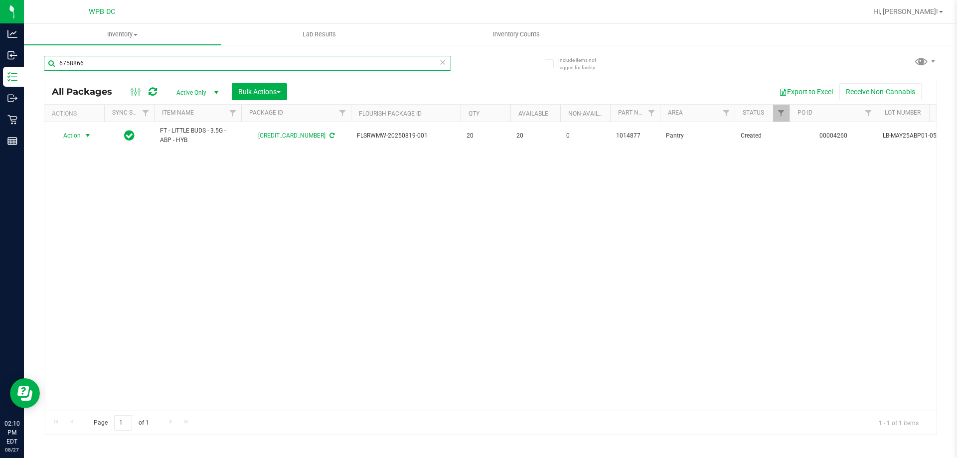
type input "6758866"
click at [87, 136] on span "select" at bounding box center [88, 136] width 8 height 8
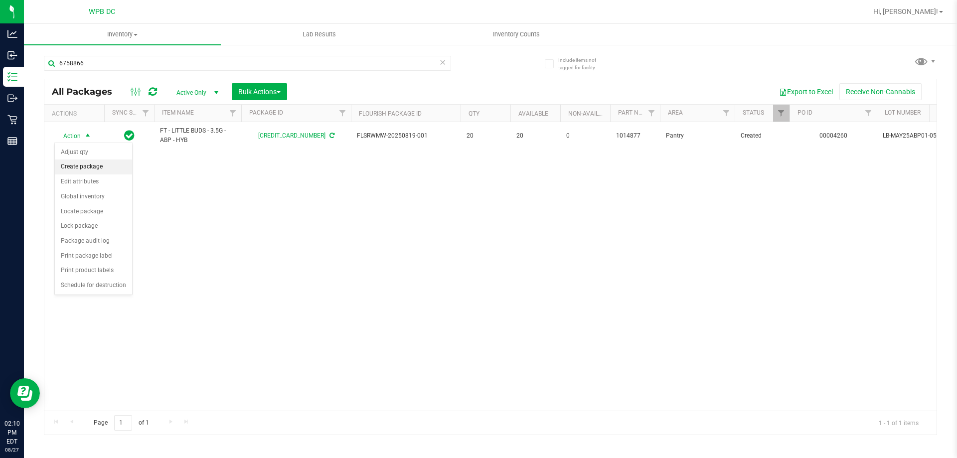
click at [82, 167] on li "Create package" at bounding box center [93, 166] width 77 height 15
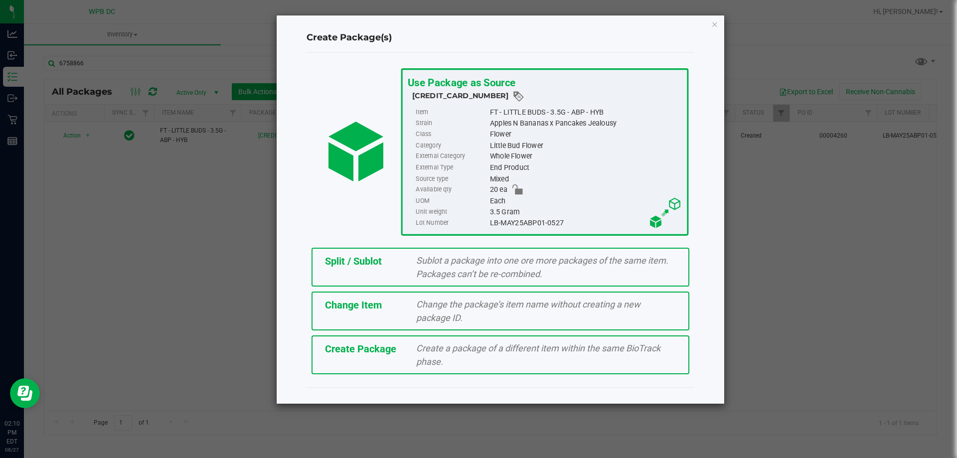
click at [489, 254] on div "Sublot a package into one ore more packages of the same item. Packages can’t be…" at bounding box center [546, 267] width 275 height 27
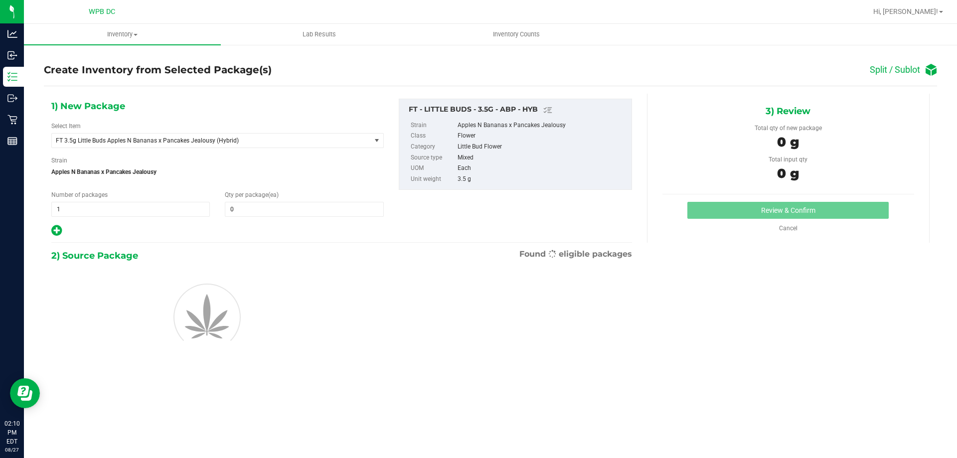
type input "0"
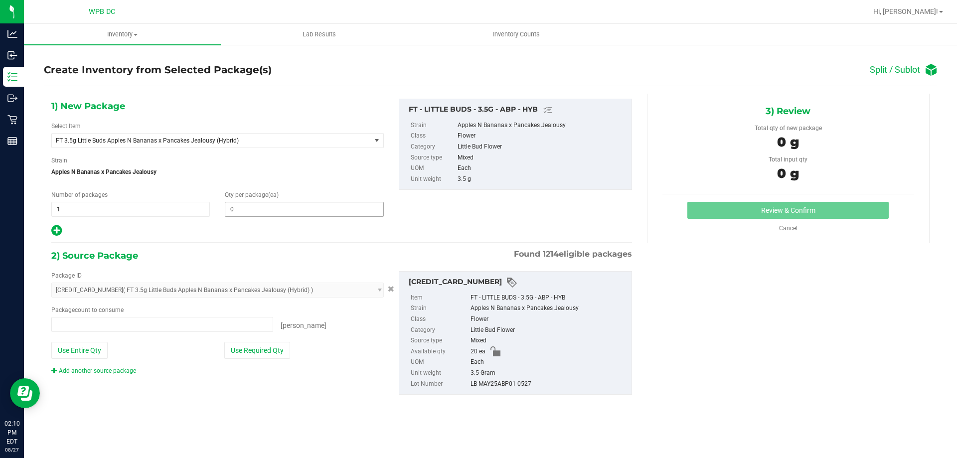
type input "0 ea"
click at [250, 210] on span at bounding box center [304, 209] width 158 height 15
click at [250, 210] on input "text" at bounding box center [303, 209] width 157 height 14
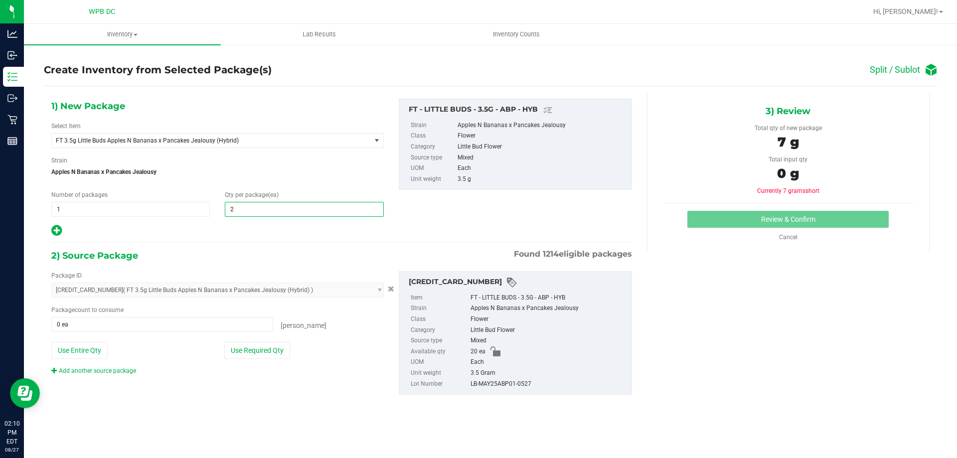
type input "20"
click at [86, 331] on span at bounding box center [162, 324] width 222 height 15
type input "20"
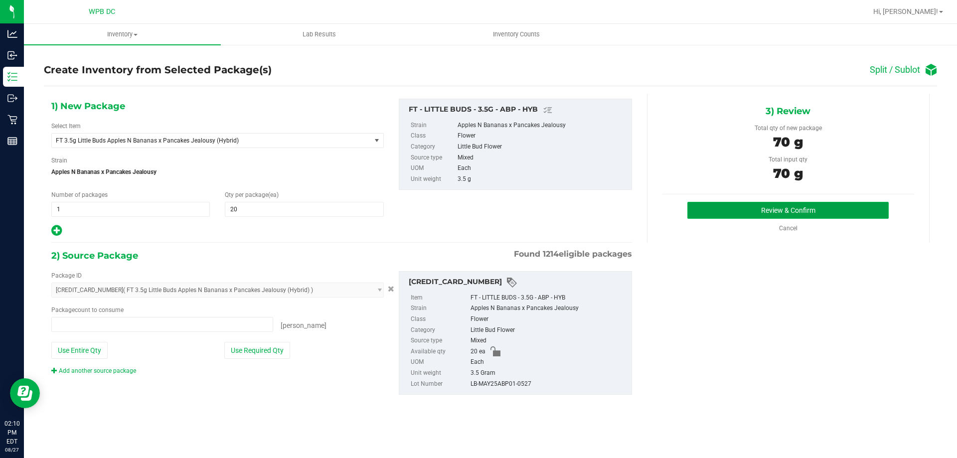
type input "20 ea"
click at [840, 213] on button "Review & Confirm" at bounding box center [787, 210] width 201 height 17
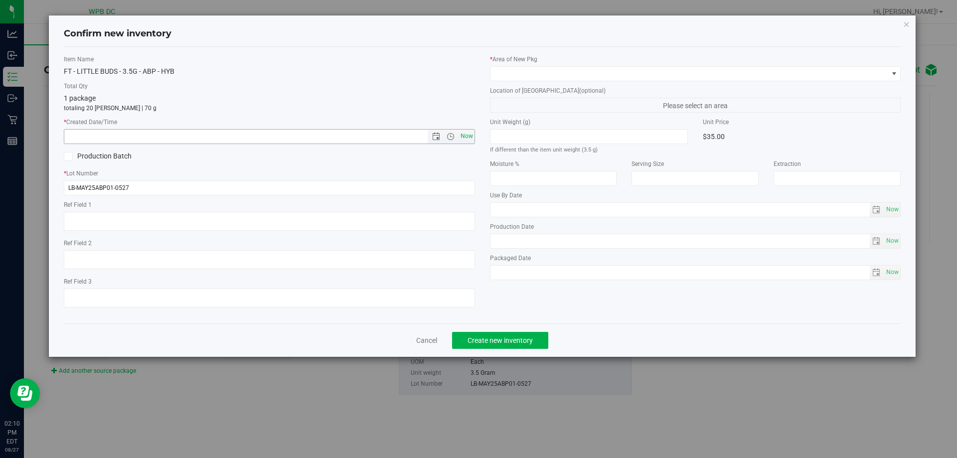
click at [469, 134] on span "Now" at bounding box center [466, 136] width 17 height 14
type input "[DATE] 2:10 PM"
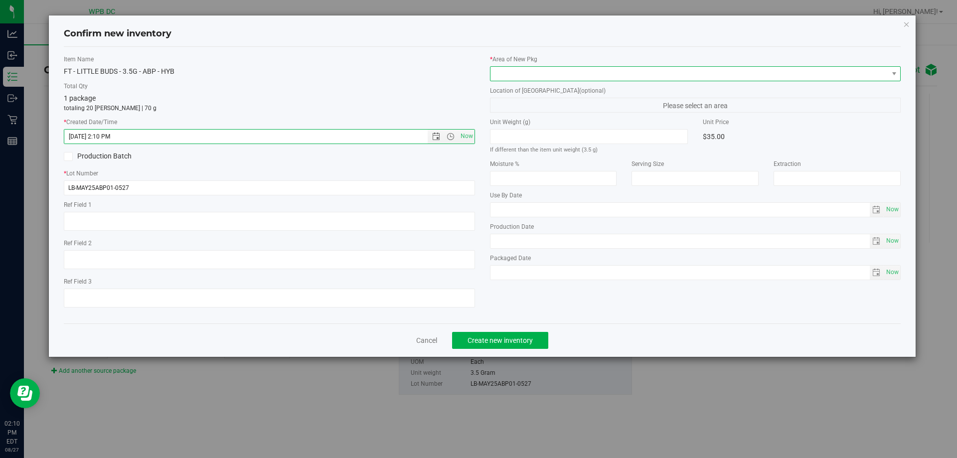
click at [542, 74] on span at bounding box center [689, 74] width 398 height 14
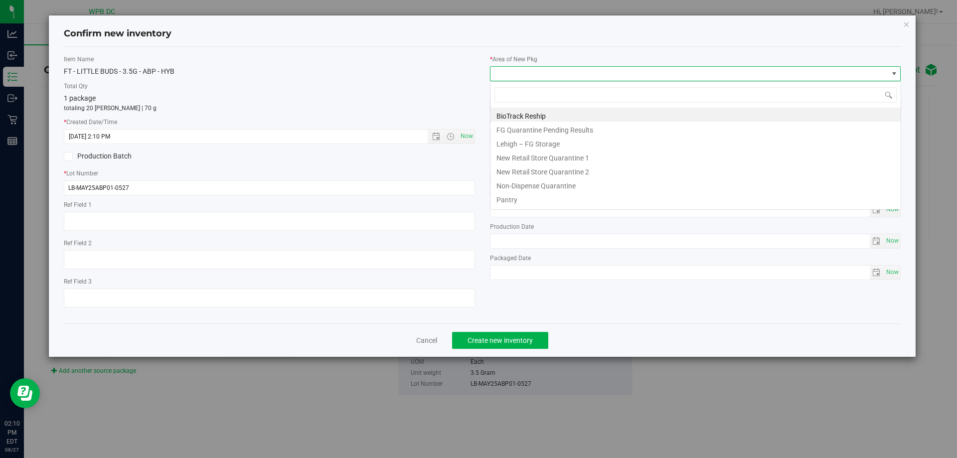
scroll to position [15, 411]
drag, startPoint x: 498, startPoint y: 199, endPoint x: 503, endPoint y: 196, distance: 6.2
click at [502, 197] on li "Pantry" at bounding box center [695, 198] width 410 height 14
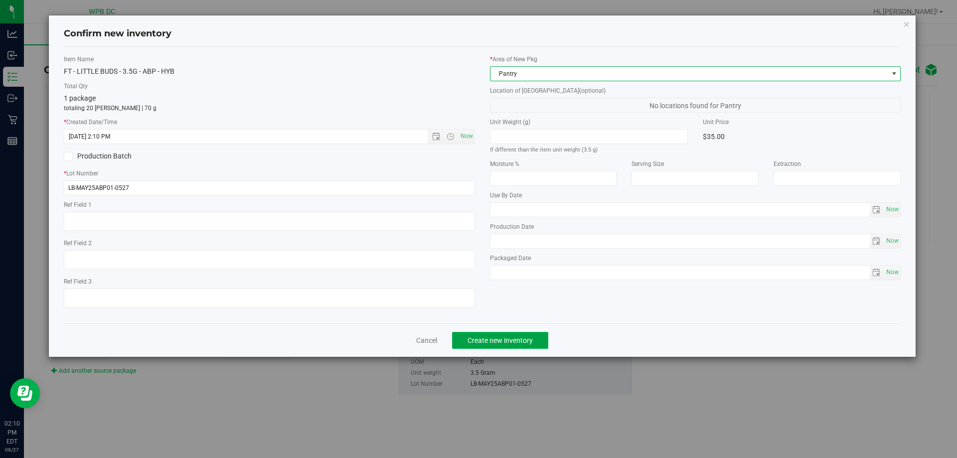
click at [520, 339] on span "Create new inventory" at bounding box center [499, 340] width 65 height 8
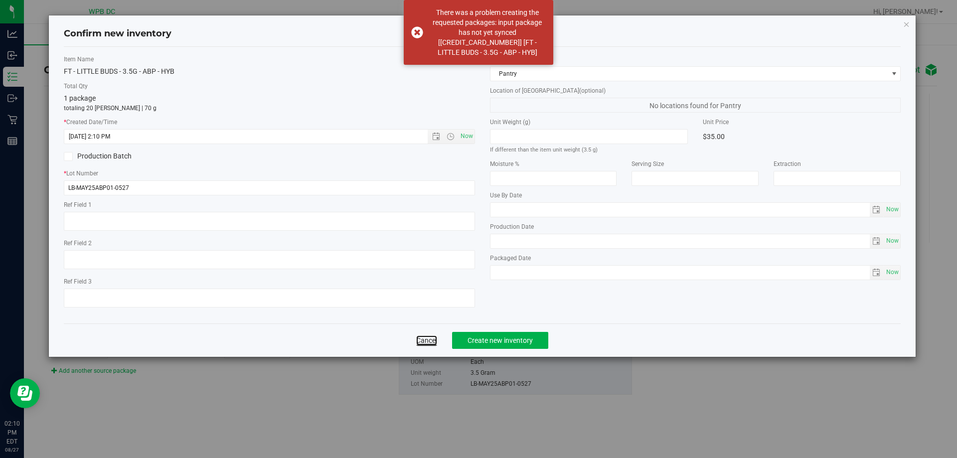
click at [427, 339] on link "Cancel" at bounding box center [426, 340] width 21 height 10
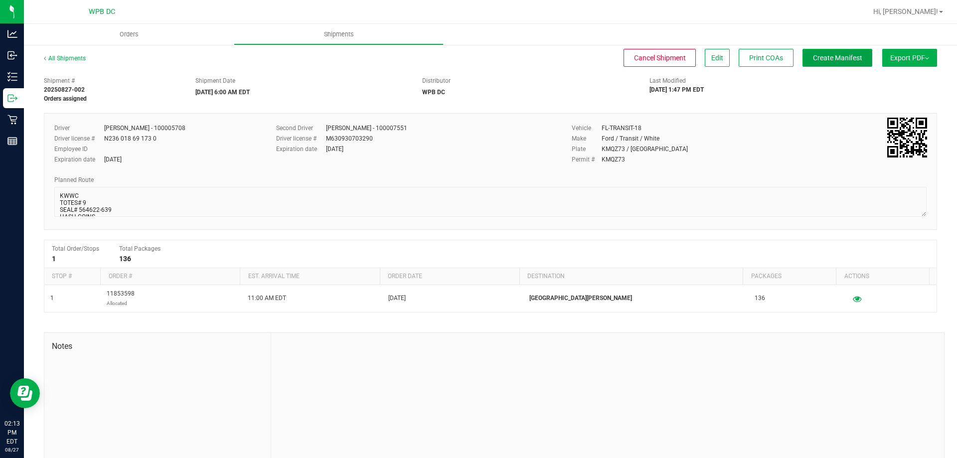
click at [829, 59] on span "Create Manifest" at bounding box center [837, 58] width 49 height 8
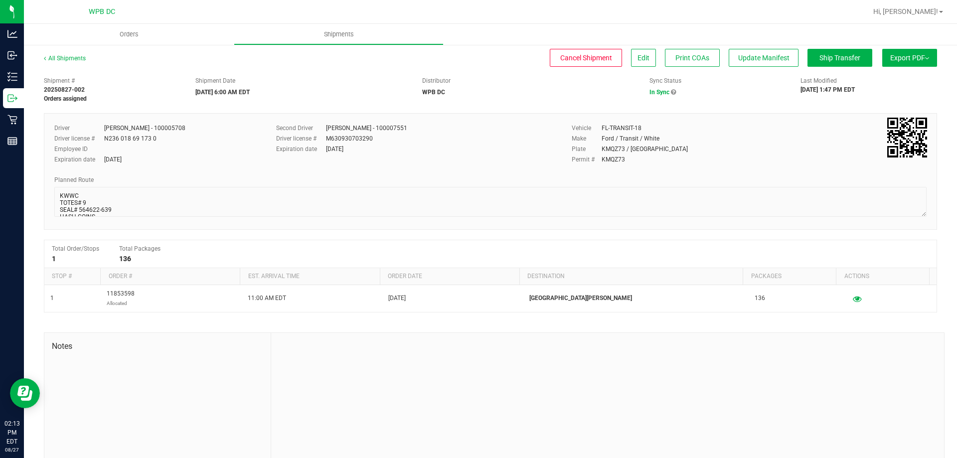
click at [917, 56] on span "Export PDF" at bounding box center [909, 58] width 39 height 8
click at [911, 78] on span "Manifest by Package ID" at bounding box center [894, 79] width 63 height 7
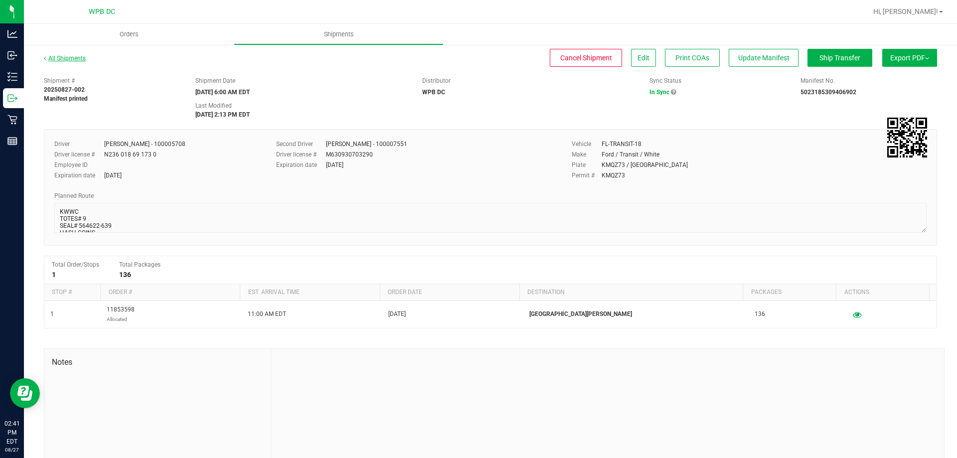
click at [61, 58] on link "All Shipments" at bounding box center [65, 58] width 42 height 7
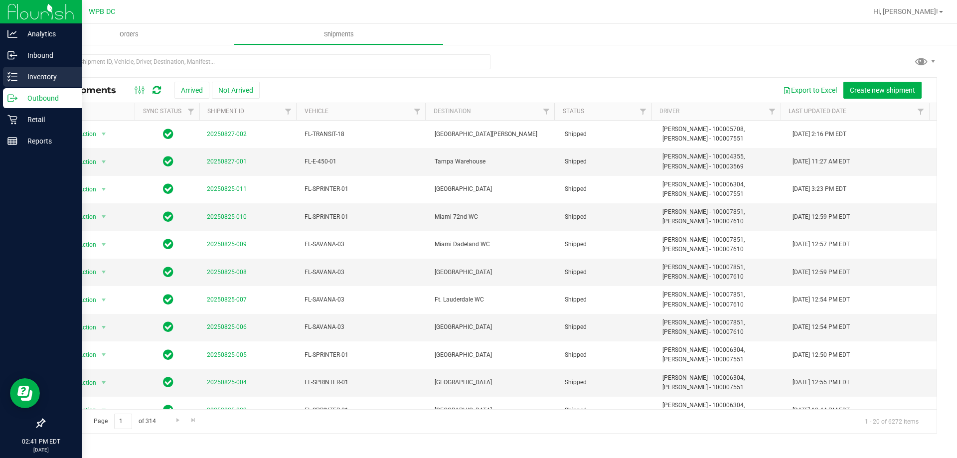
click at [32, 79] on p "Inventory" at bounding box center [47, 77] width 60 height 12
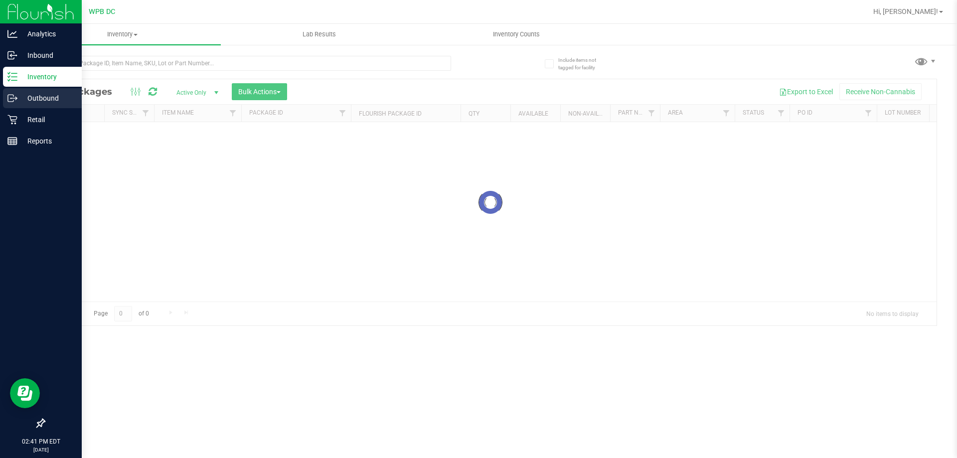
click at [34, 96] on p "Outbound" at bounding box center [47, 98] width 60 height 12
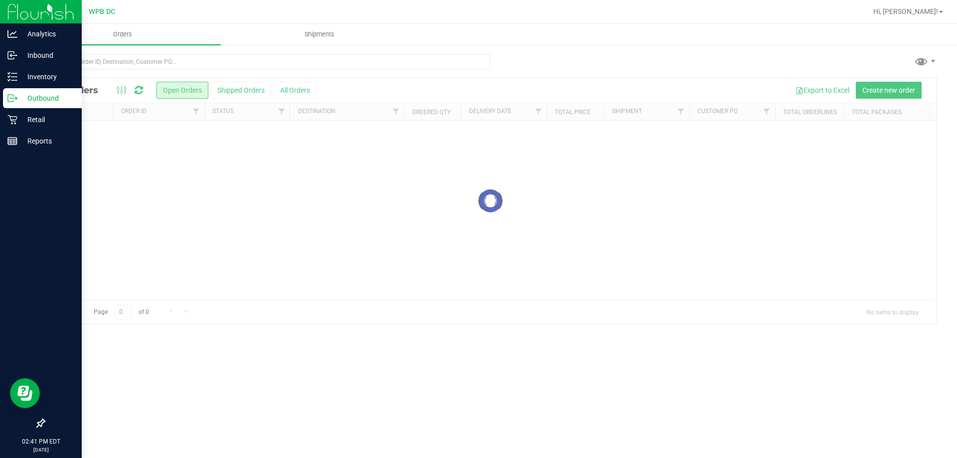
click at [34, 96] on p "Outbound" at bounding box center [47, 98] width 60 height 12
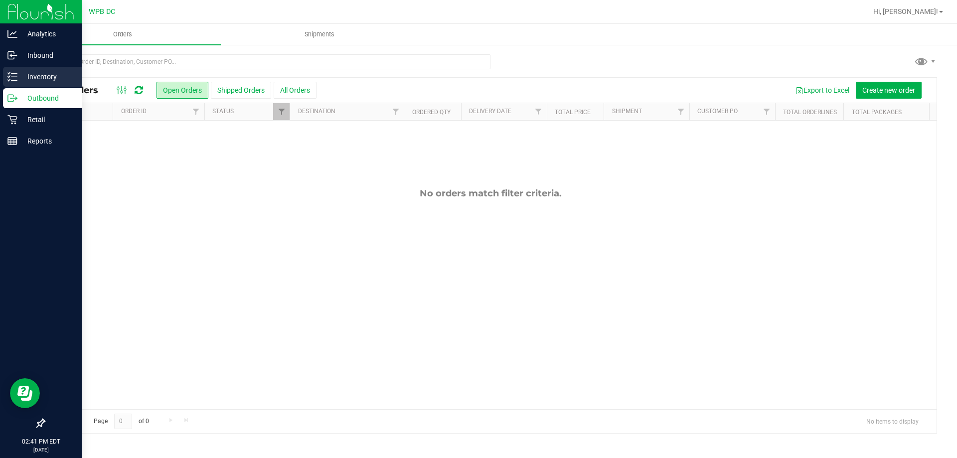
click at [46, 84] on div "Inventory" at bounding box center [42, 77] width 79 height 20
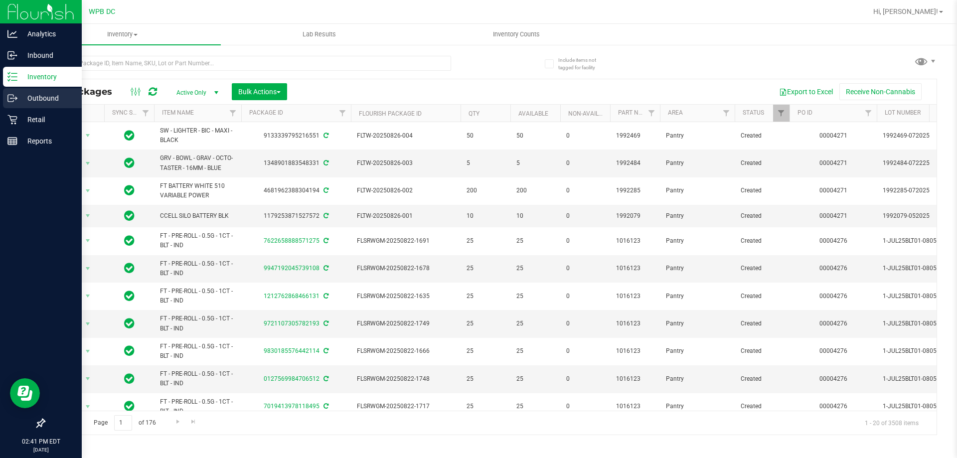
click at [50, 97] on p "Outbound" at bounding box center [47, 98] width 60 height 12
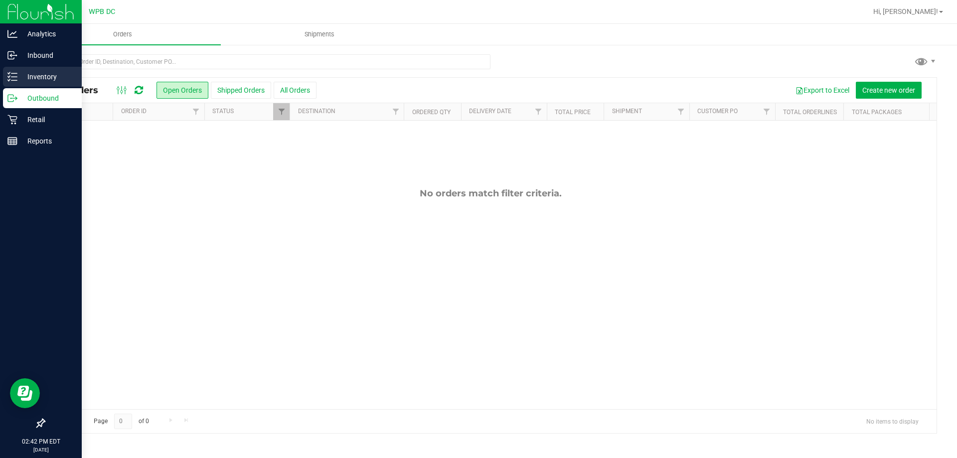
click at [27, 75] on p "Inventory" at bounding box center [47, 77] width 60 height 12
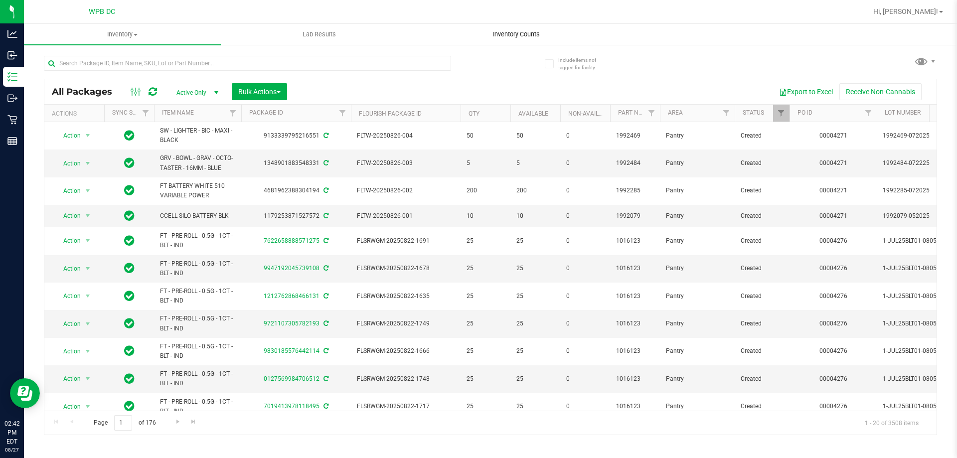
click at [494, 34] on span "Inventory Counts" at bounding box center [516, 34] width 74 height 9
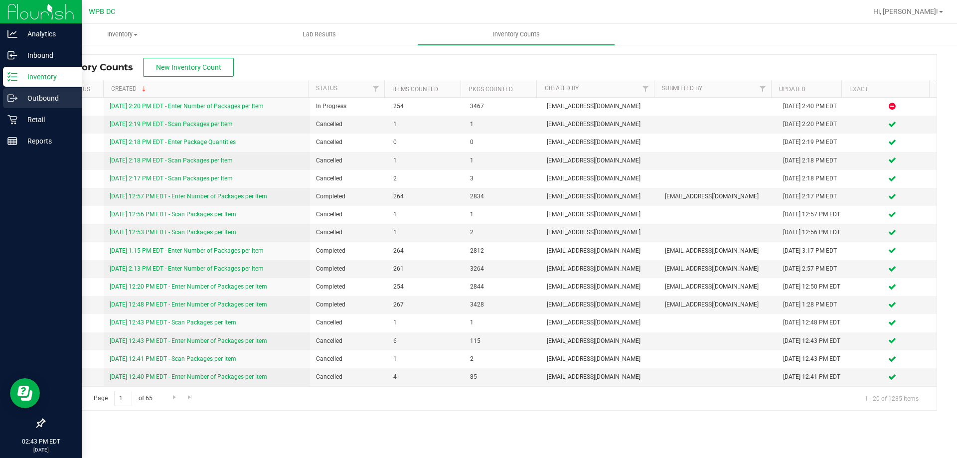
click at [51, 94] on p "Outbound" at bounding box center [47, 98] width 60 height 12
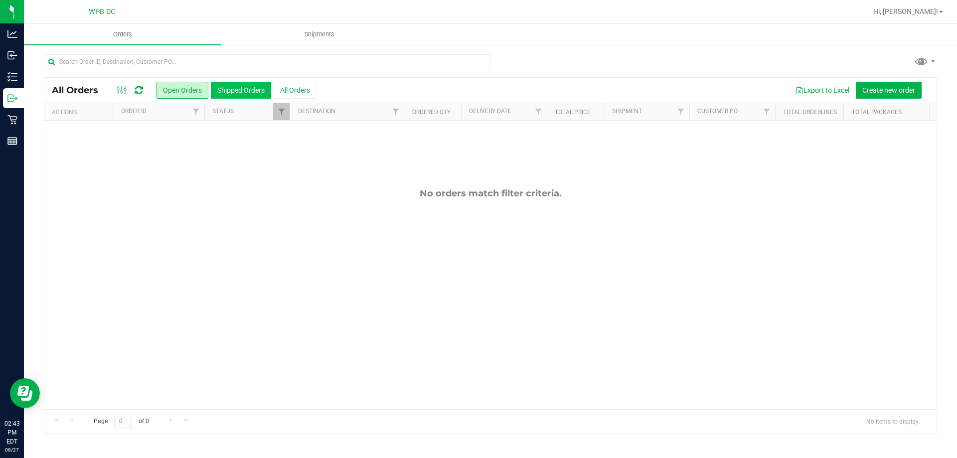
click at [254, 89] on button "Shipped Orders" at bounding box center [241, 90] width 60 height 17
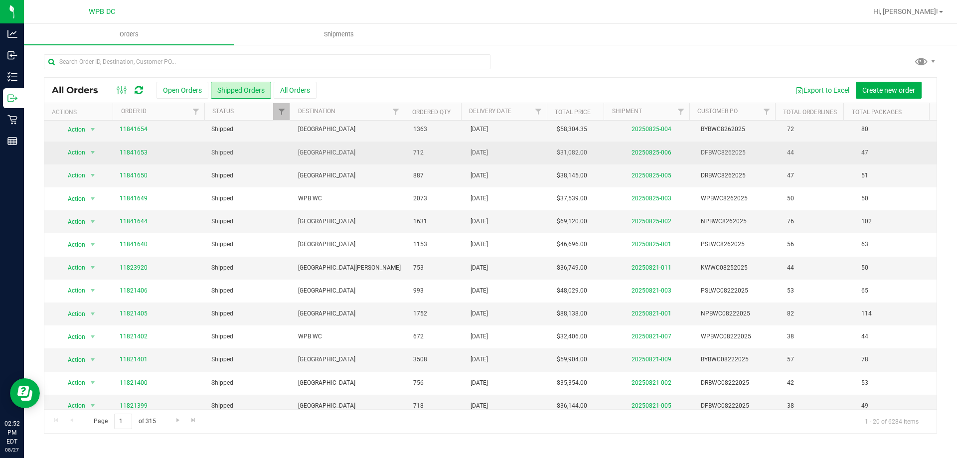
scroll to position [171, 0]
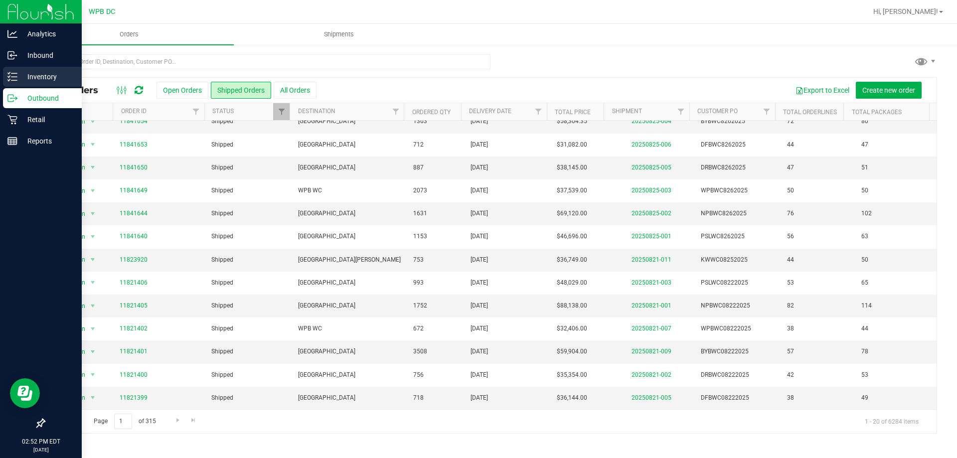
click at [27, 73] on p "Inventory" at bounding box center [47, 77] width 60 height 12
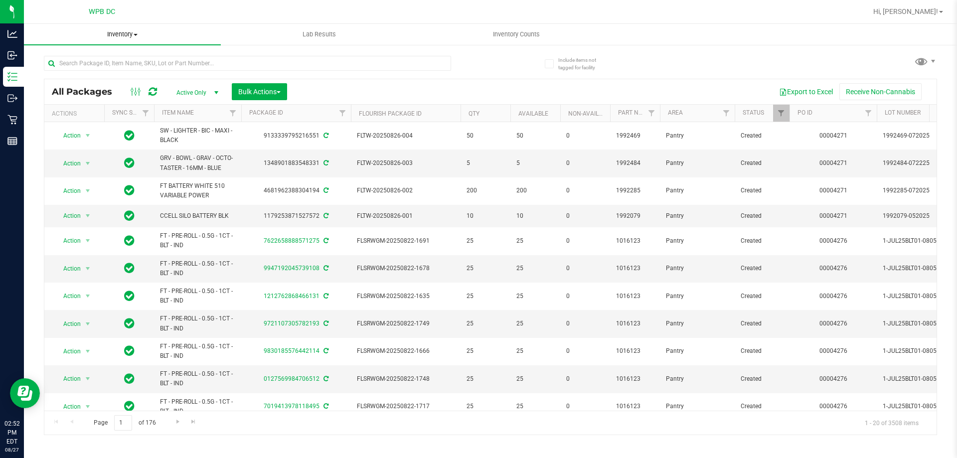
click at [136, 36] on span "Inventory" at bounding box center [122, 34] width 197 height 9
click at [107, 70] on li "All inventory" at bounding box center [122, 72] width 197 height 12
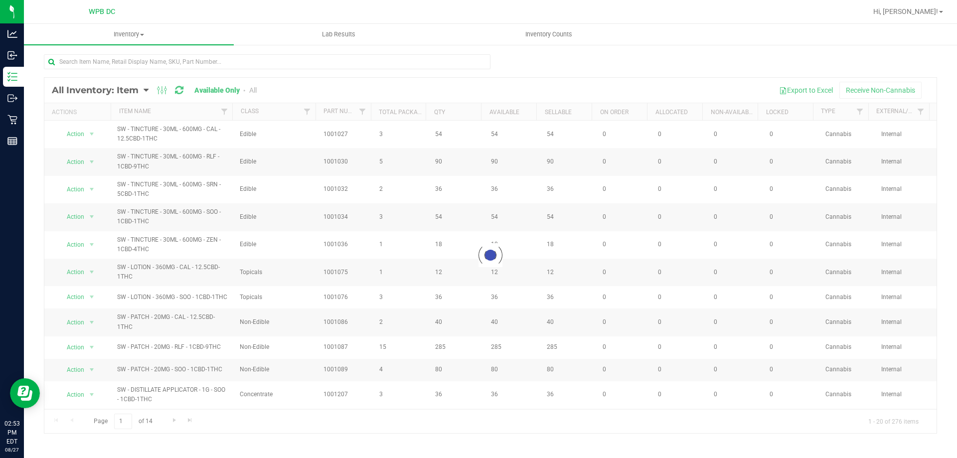
click at [305, 111] on div at bounding box center [490, 255] width 892 height 355
click at [307, 111] on span "Filter" at bounding box center [307, 112] width 8 height 8
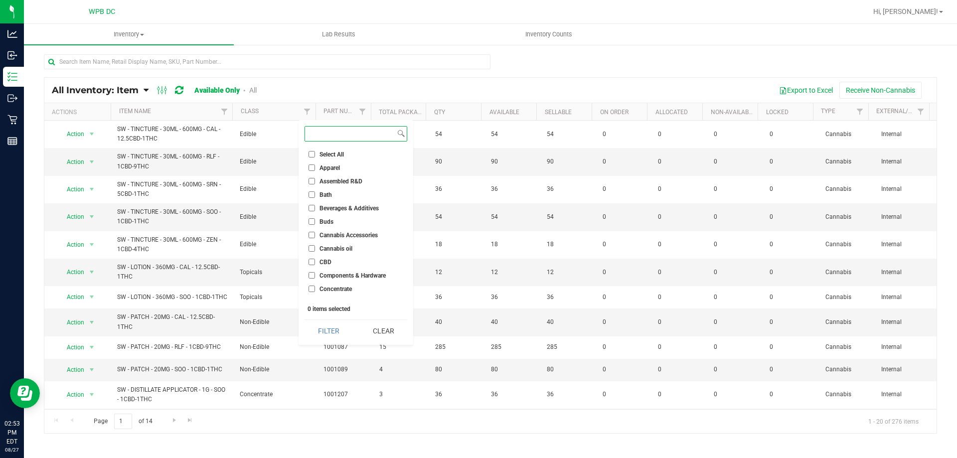
scroll to position [50, 0]
click at [333, 180] on li "Cannabis Accessories" at bounding box center [355, 185] width 103 height 10
click at [313, 188] on input "Cannabis Accessories" at bounding box center [311, 185] width 6 height 6
checkbox input "true"
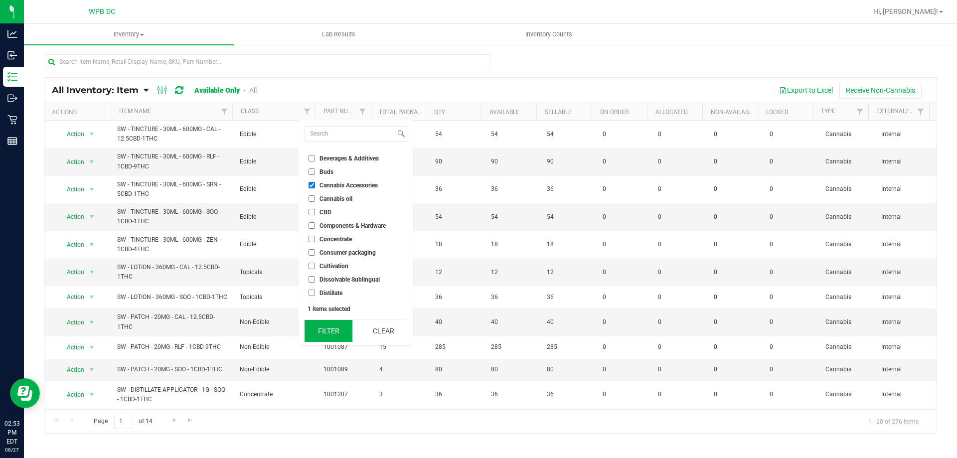
click at [332, 336] on button "Filter" at bounding box center [328, 331] width 48 height 22
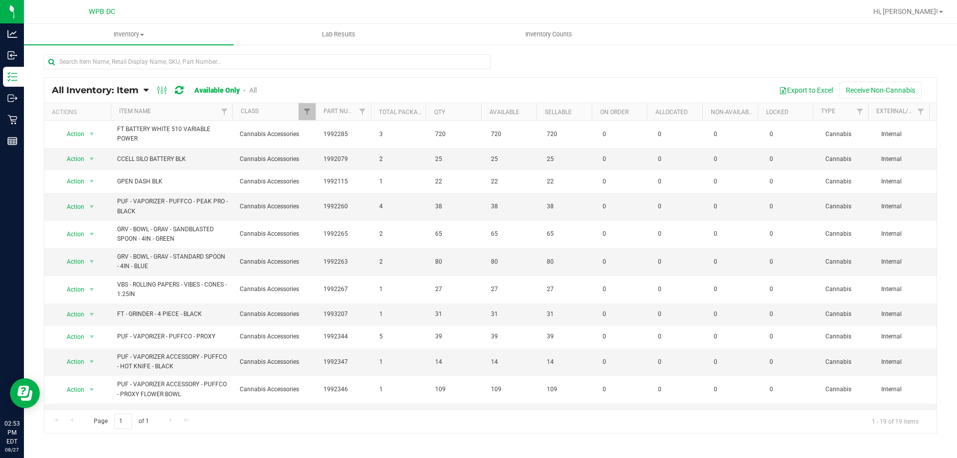
click at [181, 109] on th "Item Name" at bounding box center [172, 111] width 122 height 17
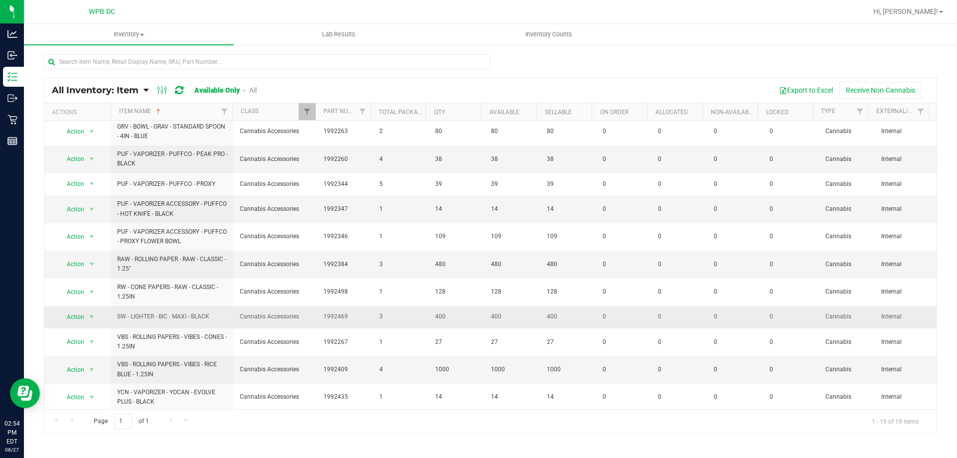
scroll to position [204, 0]
